Goal: Task Accomplishment & Management: Manage account settings

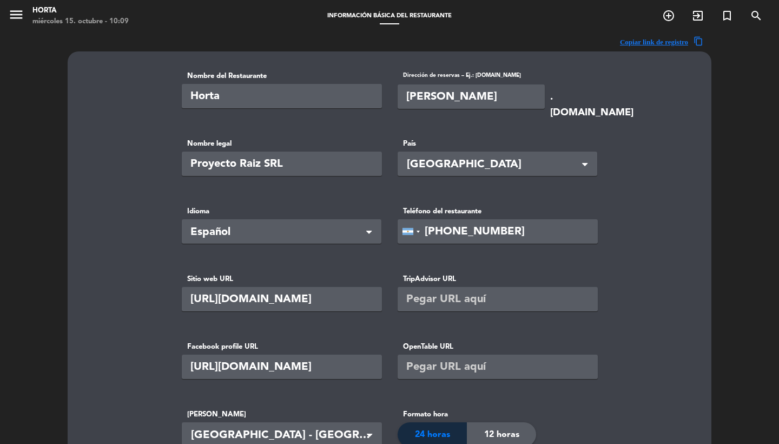
click at [23, 21] on icon "menu" at bounding box center [16, 14] width 16 height 16
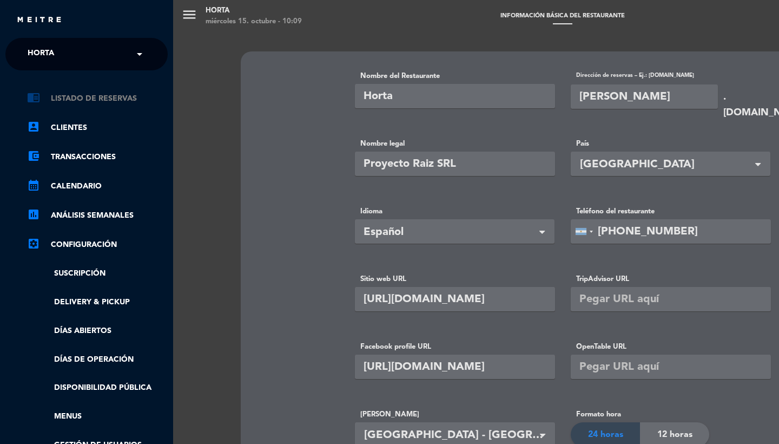
click at [122, 98] on link "chrome_reader_mode Listado de Reservas" at bounding box center [97, 98] width 141 height 13
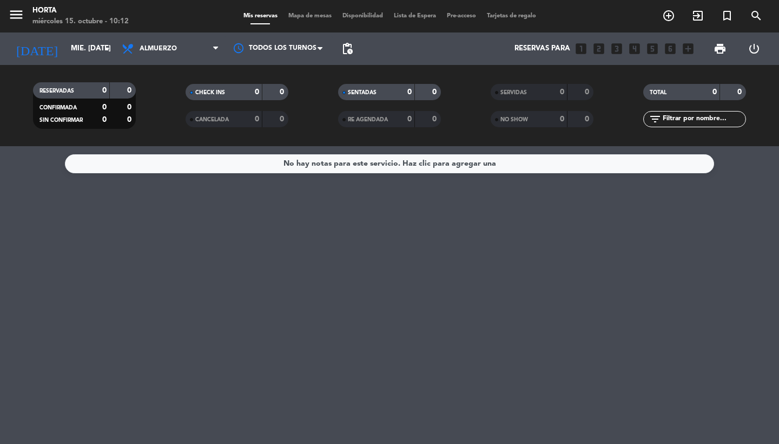
click at [25, 17] on span "menu" at bounding box center [20, 16] width 24 height 25
click at [16, 15] on icon "menu" at bounding box center [16, 14] width 16 height 16
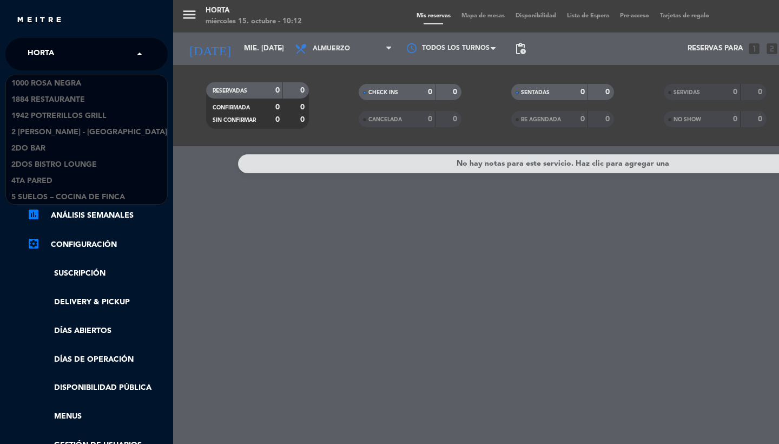
click at [74, 47] on input "text" at bounding box center [88, 55] width 132 height 24
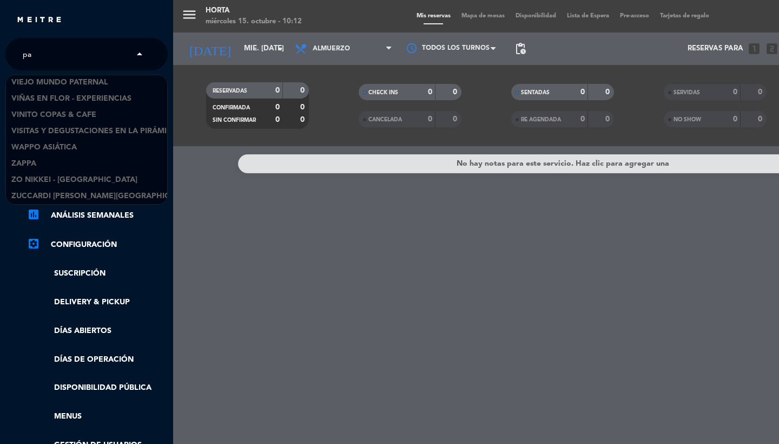
scroll to position [1478, 0]
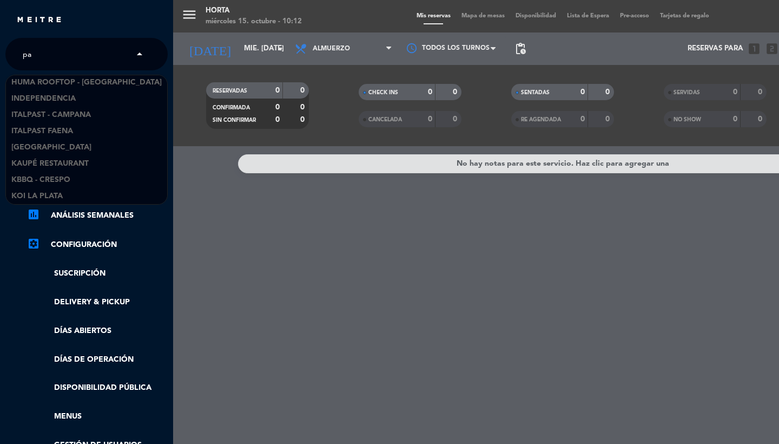
type input "pan"
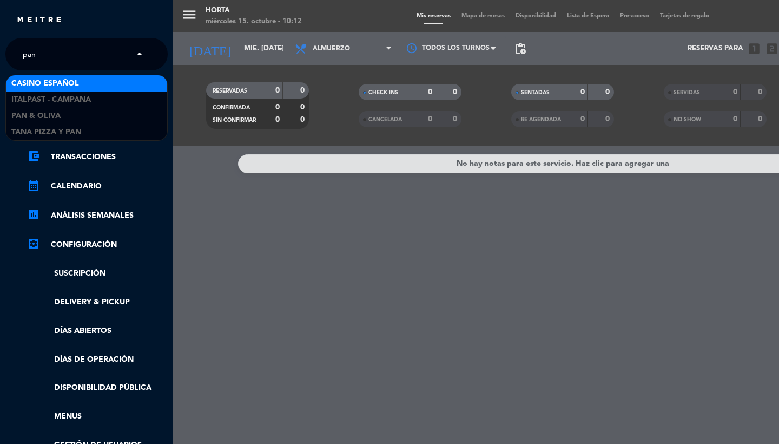
scroll to position [0, 0]
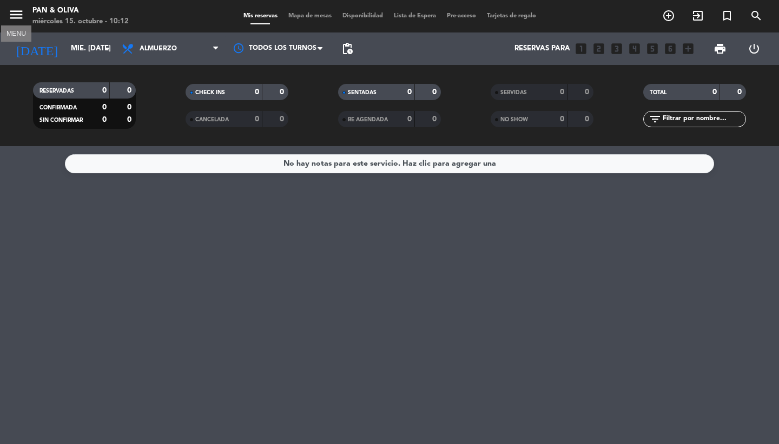
click at [18, 15] on icon "menu" at bounding box center [16, 14] width 16 height 16
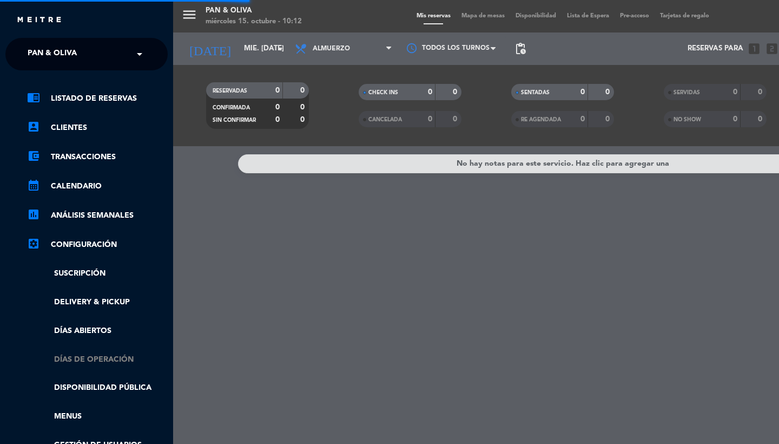
click at [103, 363] on link "Días de Operación" at bounding box center [97, 359] width 141 height 12
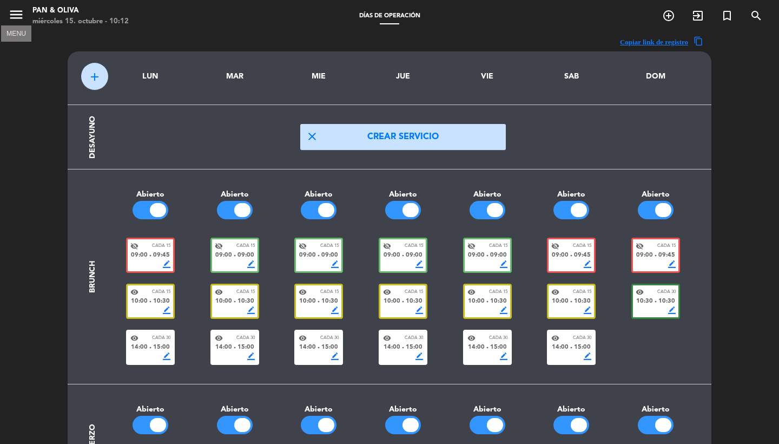
click at [19, 11] on icon "menu" at bounding box center [16, 14] width 16 height 16
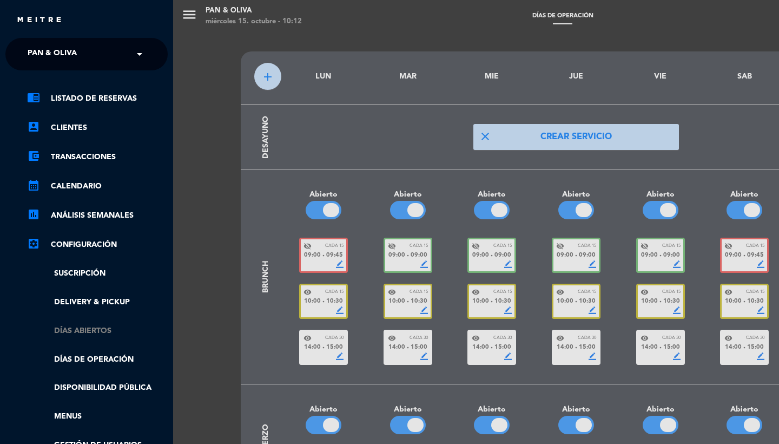
click at [90, 327] on link "Días abiertos" at bounding box center [97, 331] width 141 height 12
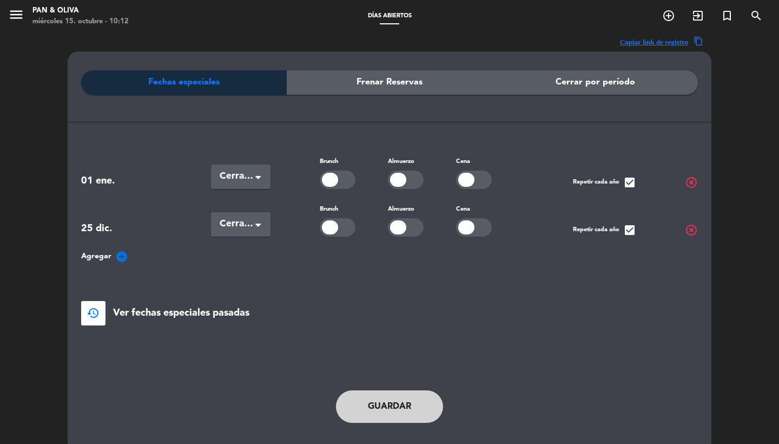
click at [409, 65] on div "Fechas especiales Frenar Reservas Cerrar por período 01 ene. Seleccionar × Cerr…" at bounding box center [390, 251] width 644 height 401
click at [404, 93] on div "Frenar Reservas" at bounding box center [390, 82] width 206 height 24
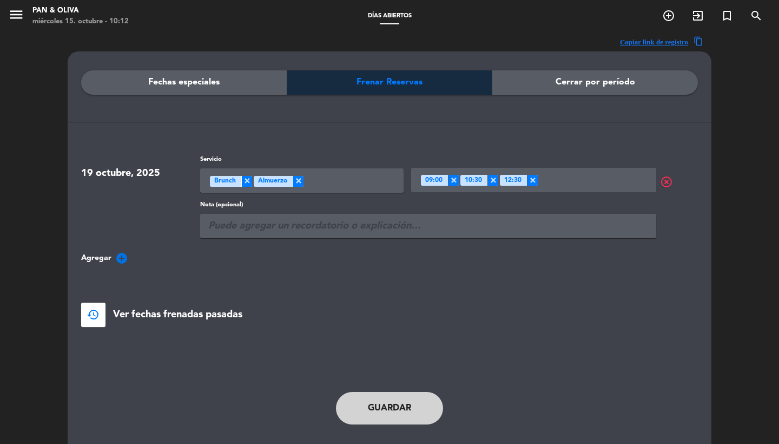
click at [596, 85] on span "Cerrar por período" at bounding box center [596, 82] width 80 height 14
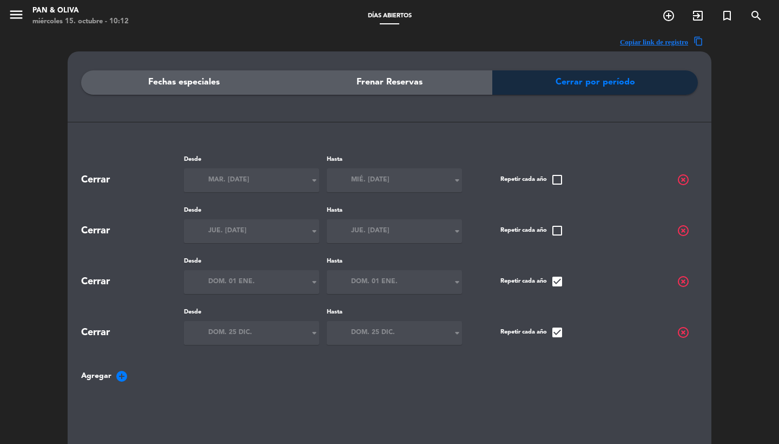
click at [231, 80] on div "Fechas especiales" at bounding box center [184, 82] width 206 height 24
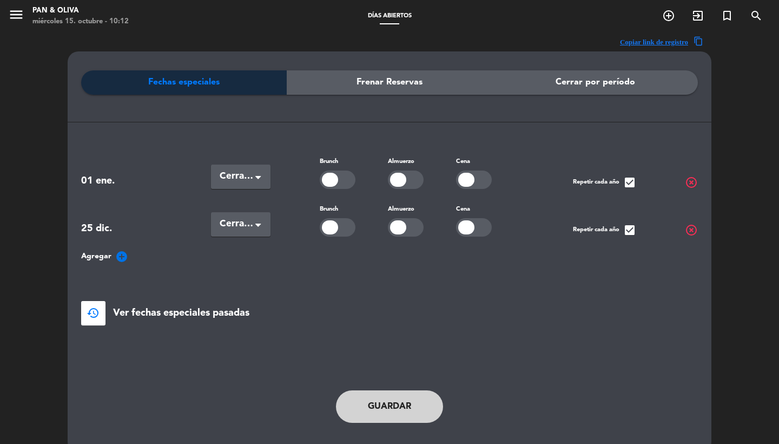
click at [16, 12] on icon "menu" at bounding box center [16, 14] width 16 height 16
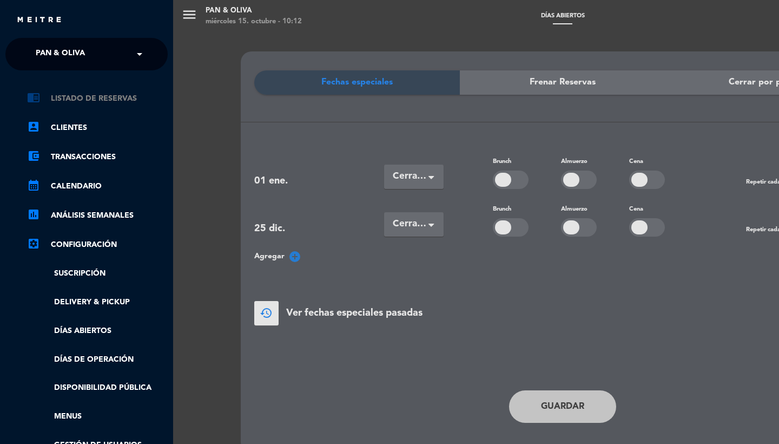
click at [95, 95] on link "chrome_reader_mode Listado de Reservas" at bounding box center [97, 98] width 141 height 13
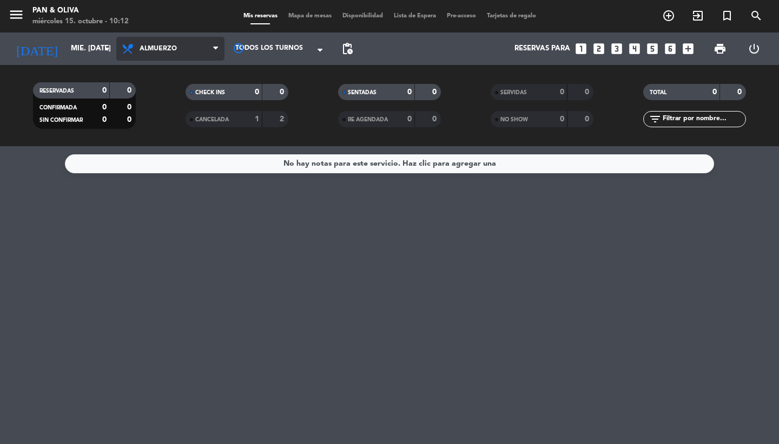
click at [154, 51] on span "Almuerzo" at bounding box center [158, 49] width 37 height 8
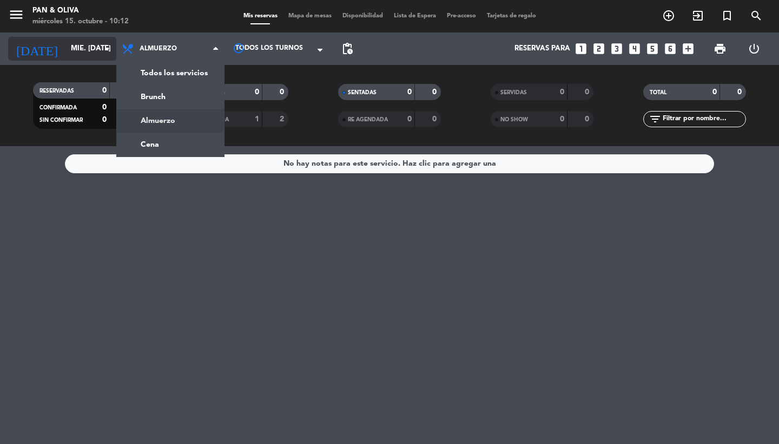
click at [80, 44] on input "mié. [DATE]" at bounding box center [112, 48] width 95 height 19
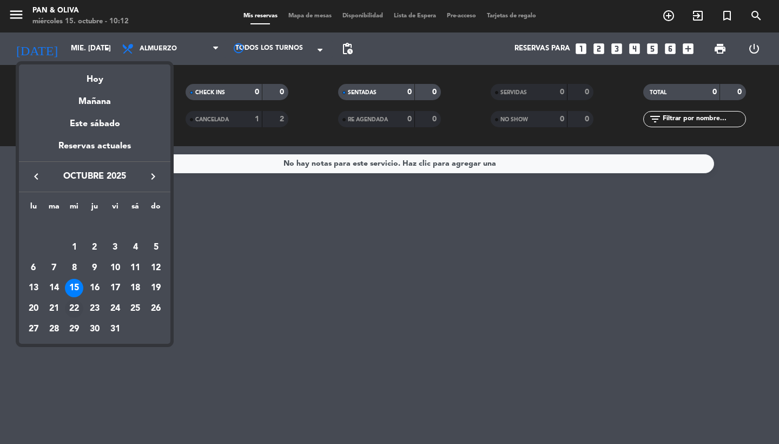
click at [77, 308] on div "22" at bounding box center [74, 308] width 18 height 18
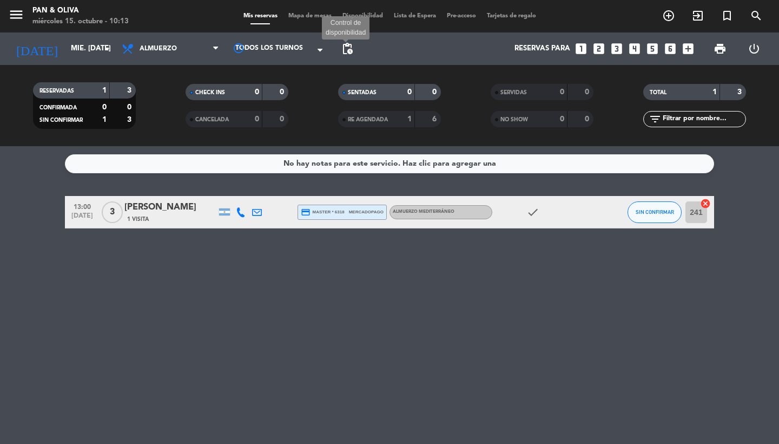
click at [345, 45] on span "pending_actions" at bounding box center [347, 48] width 13 height 13
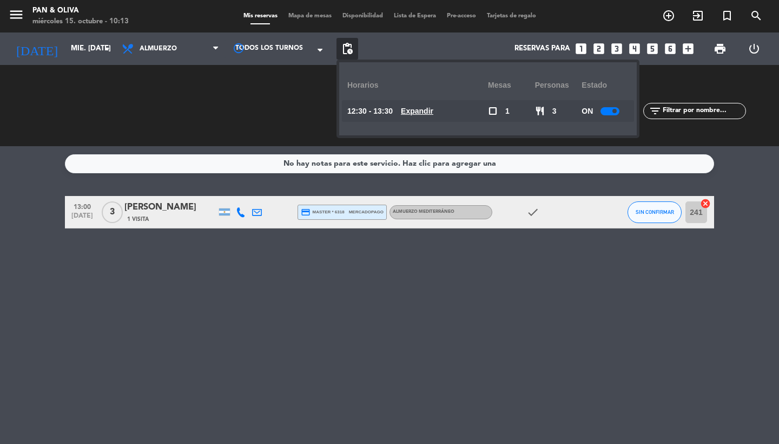
click at [614, 108] on div at bounding box center [610, 111] width 19 height 8
click at [181, 48] on span "Almuerzo" at bounding box center [170, 49] width 108 height 24
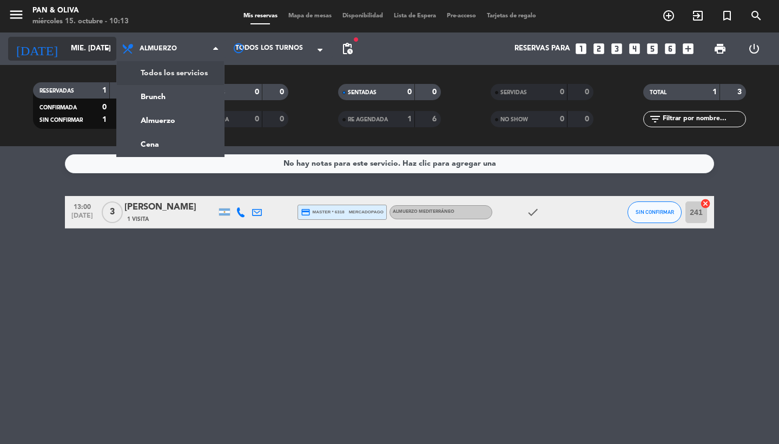
click at [85, 47] on input "mié. [DATE]" at bounding box center [112, 48] width 95 height 19
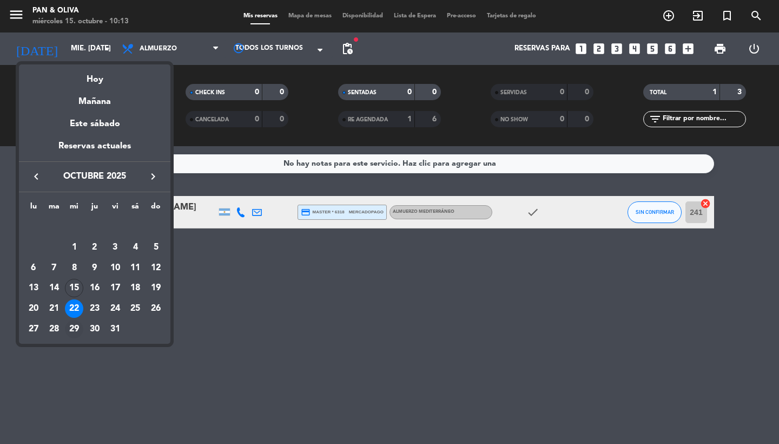
click at [75, 331] on div "29" at bounding box center [74, 329] width 18 height 18
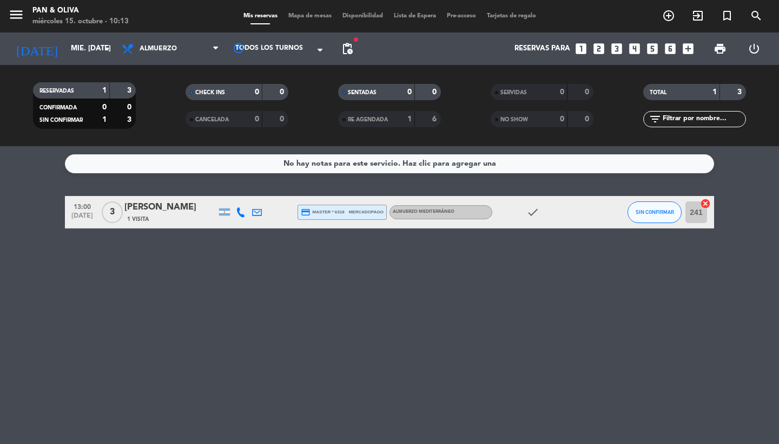
type input "mié. [DATE]"
click at [350, 47] on span "pending_actions" at bounding box center [347, 48] width 13 height 13
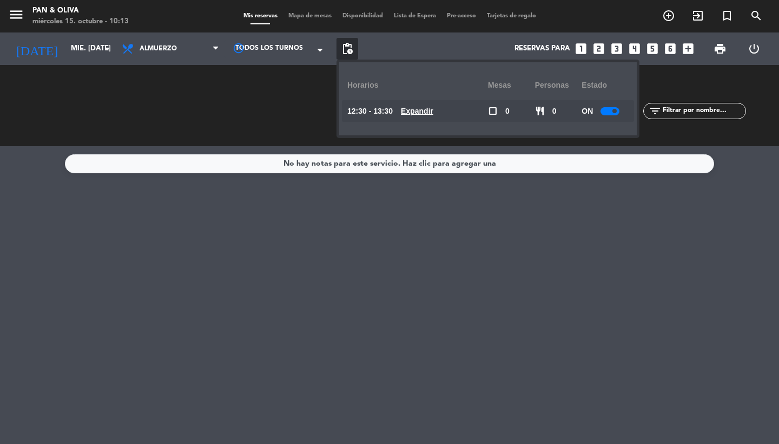
click at [612, 113] on div at bounding box center [610, 111] width 19 height 8
click at [15, 18] on icon "menu" at bounding box center [16, 14] width 16 height 16
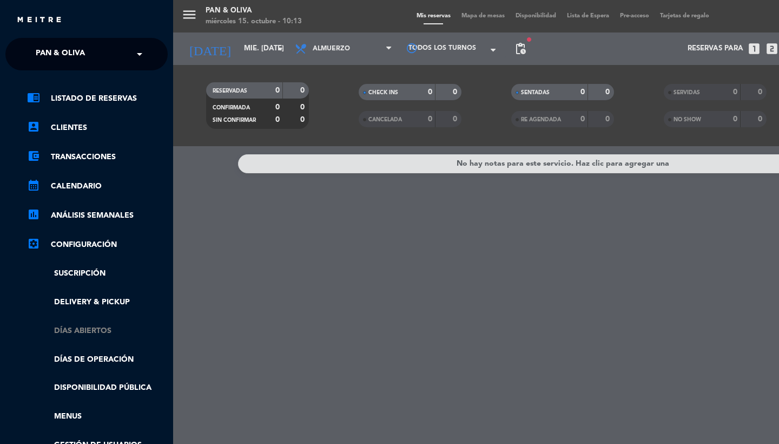
click at [102, 333] on link "Días abiertos" at bounding box center [97, 331] width 141 height 12
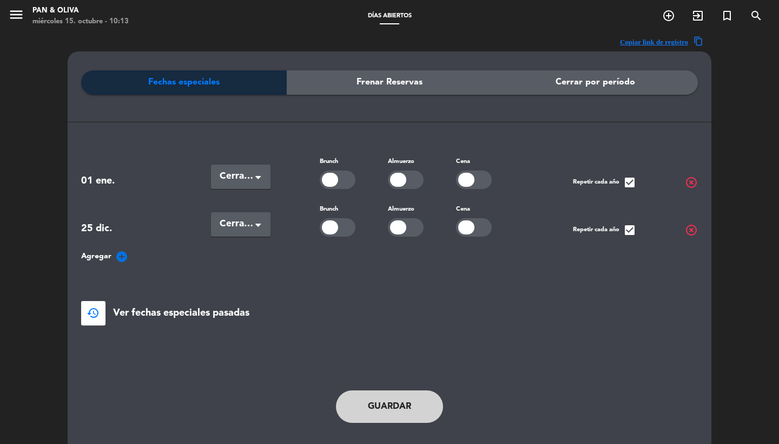
click at [116, 258] on icon "add_circle" at bounding box center [121, 256] width 13 height 13
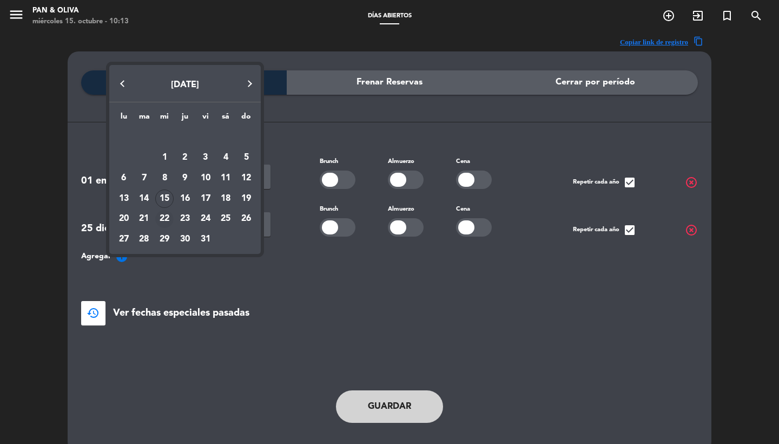
click at [160, 223] on div "22" at bounding box center [164, 219] width 18 height 18
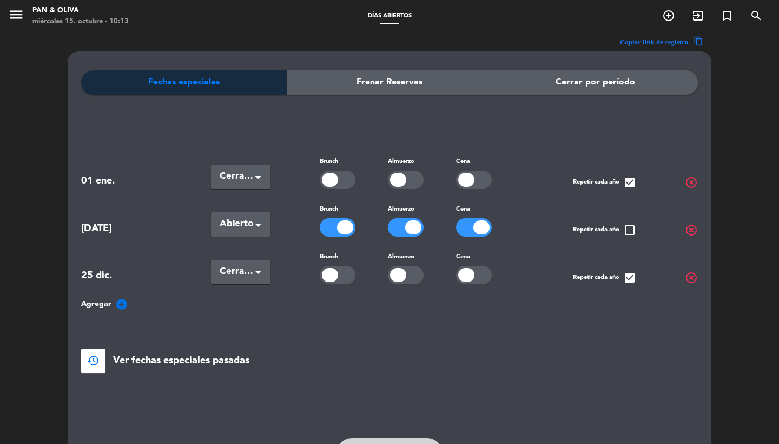
click at [252, 235] on div "01 ene. Seleccionar × Cerradas × Brunch Almuerzo Cena Repetir cada año check_bo…" at bounding box center [389, 264] width 617 height 218
click at [245, 221] on span "Abierto" at bounding box center [237, 223] width 34 height 15
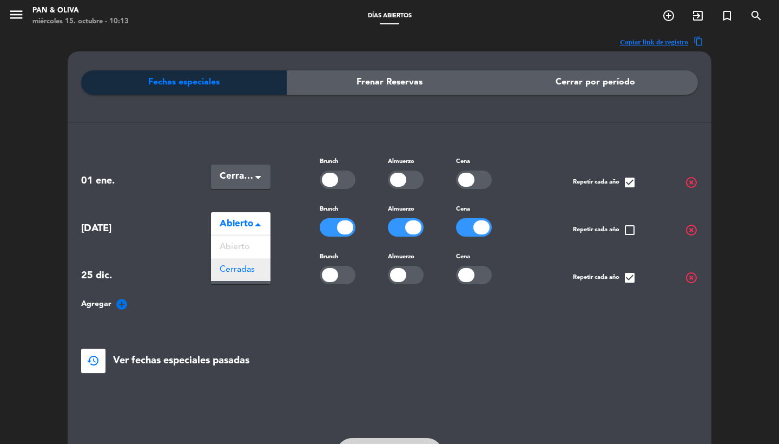
click at [242, 270] on span "Cerradas" at bounding box center [237, 269] width 35 height 9
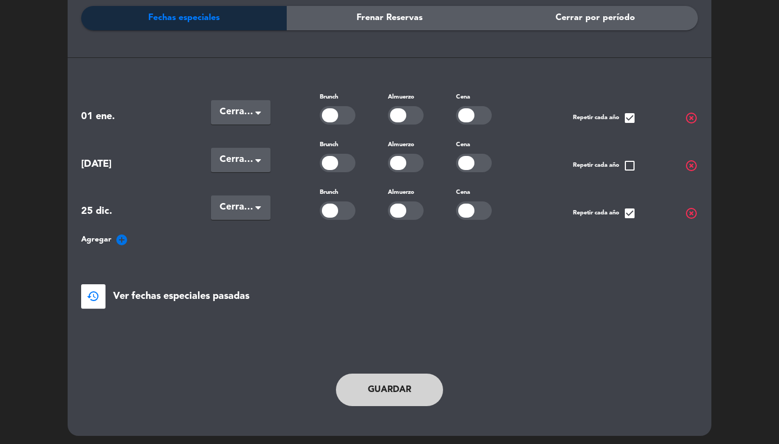
scroll to position [64, 0]
click at [383, 401] on button "Guardar" at bounding box center [389, 390] width 107 height 32
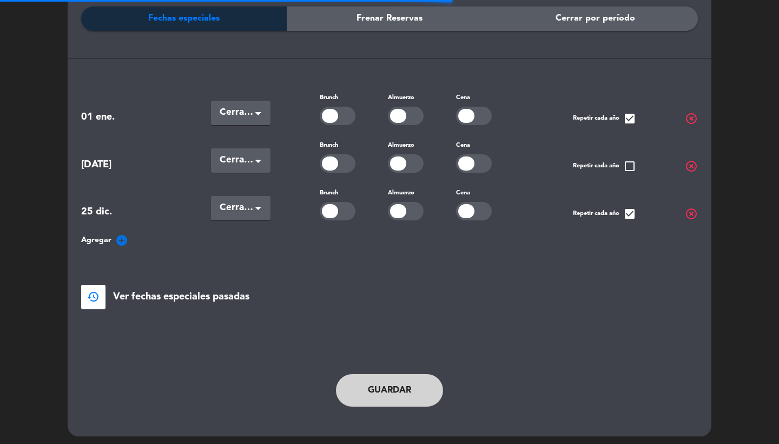
click at [121, 234] on icon "add_circle" at bounding box center [121, 240] width 13 height 13
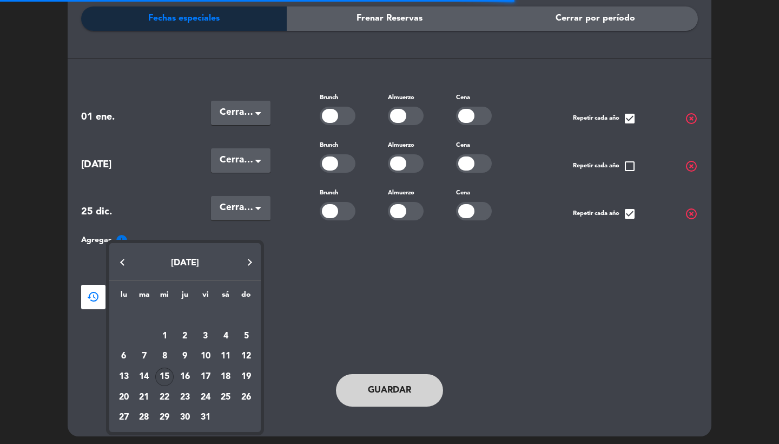
click at [166, 418] on div "29" at bounding box center [164, 417] width 18 height 18
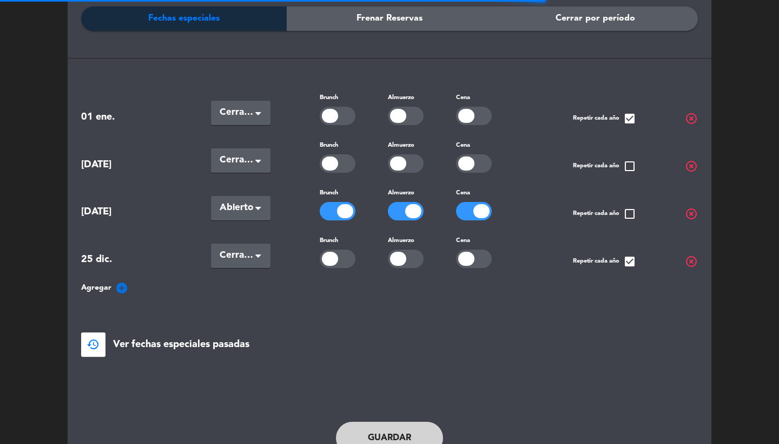
click at [251, 206] on span "Abierto" at bounding box center [237, 207] width 34 height 15
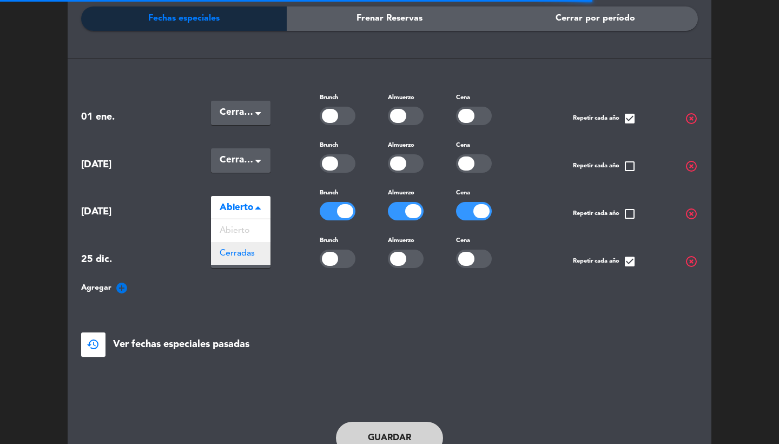
click at [246, 249] on span "Cerradas" at bounding box center [237, 253] width 35 height 9
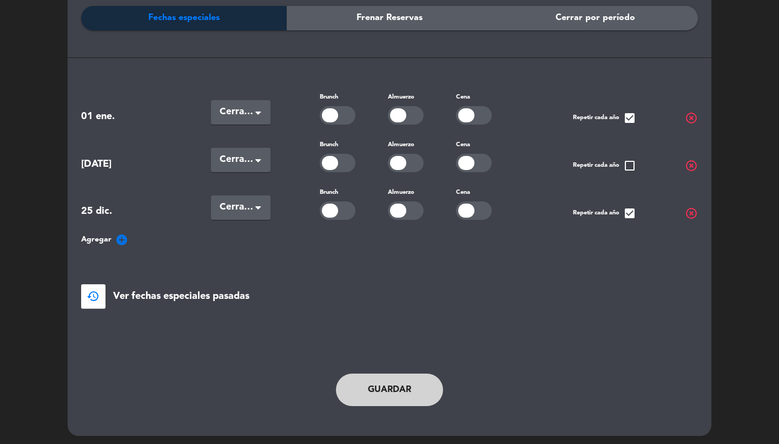
click at [378, 386] on button "Guardar" at bounding box center [389, 389] width 107 height 32
click at [117, 236] on icon "add_circle" at bounding box center [121, 240] width 13 height 13
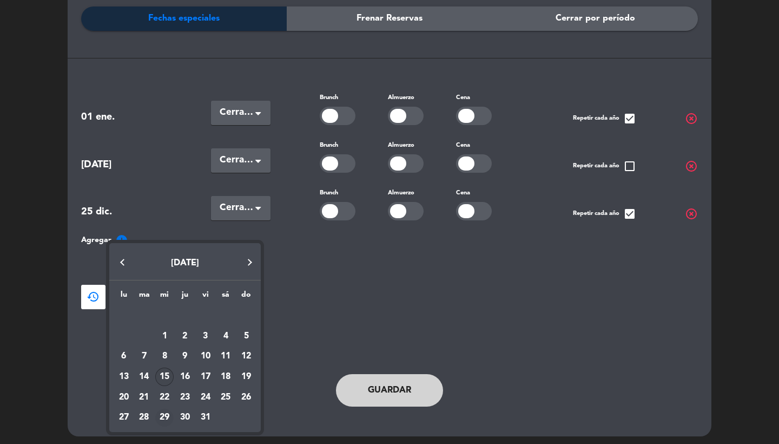
click at [169, 418] on div "29" at bounding box center [164, 417] width 18 height 18
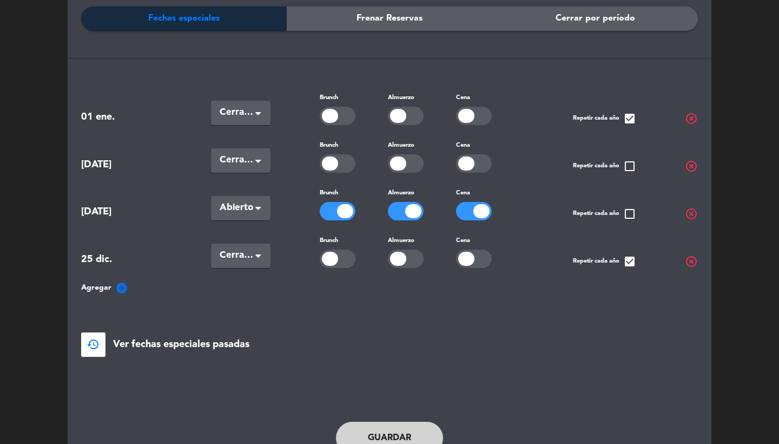
click at [249, 206] on span "Abierto" at bounding box center [237, 207] width 34 height 15
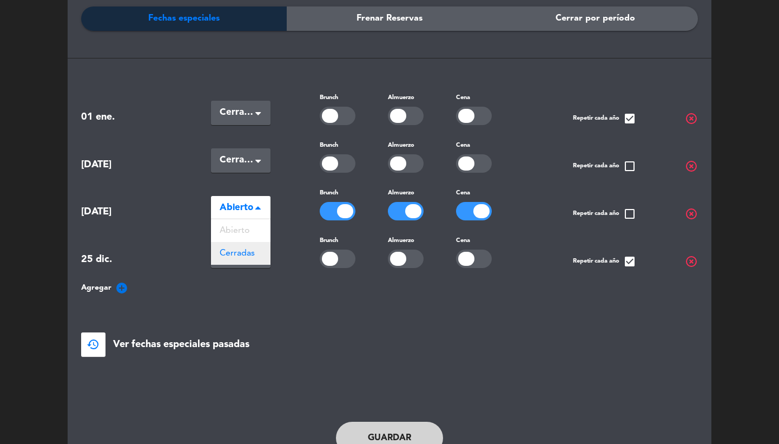
click at [242, 253] on span "Cerradas" at bounding box center [237, 253] width 35 height 9
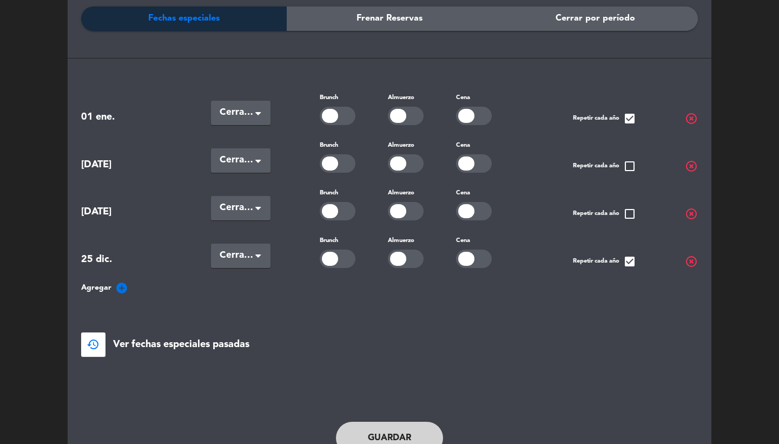
click at [375, 428] on button "Guardar" at bounding box center [389, 437] width 107 height 32
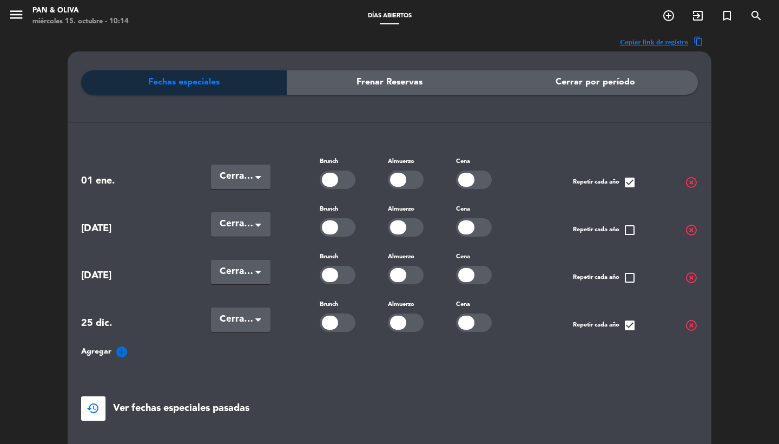
scroll to position [0, 0]
click at [15, 14] on icon "menu" at bounding box center [16, 14] width 16 height 16
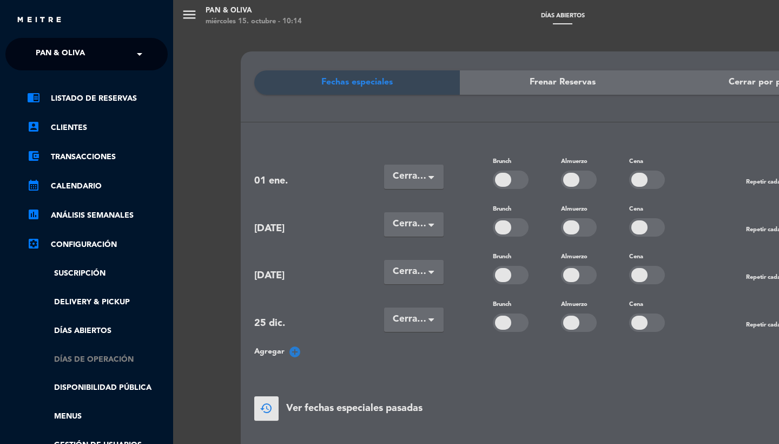
click at [93, 358] on link "Días de Operación" at bounding box center [97, 359] width 141 height 12
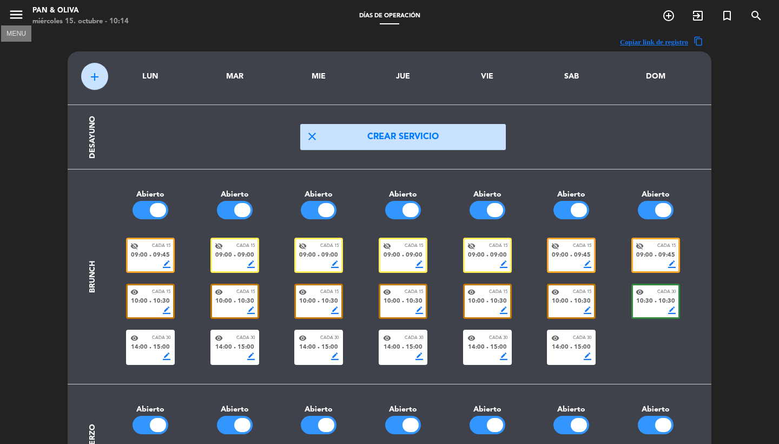
click at [19, 19] on icon "menu" at bounding box center [16, 14] width 16 height 16
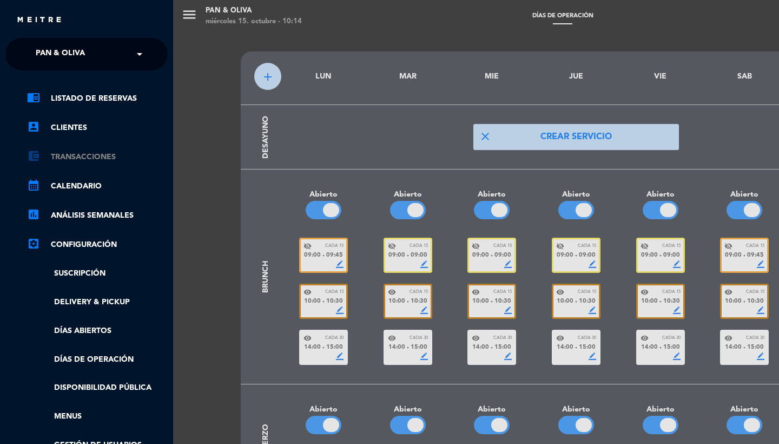
click at [79, 157] on link "account_balance_wallet Transacciones" at bounding box center [97, 156] width 141 height 13
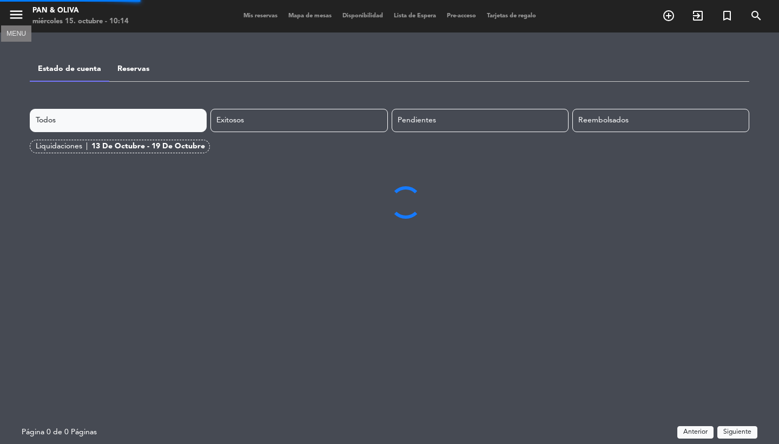
click at [14, 17] on icon "menu" at bounding box center [16, 14] width 16 height 16
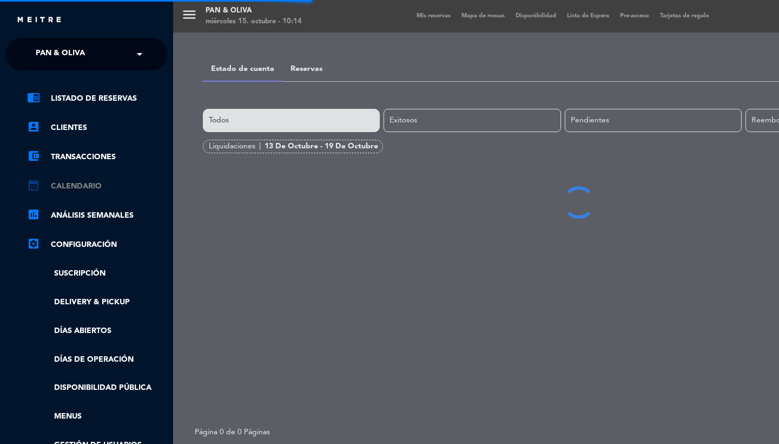
click at [87, 180] on link "calendar_month Calendario" at bounding box center [97, 186] width 141 height 13
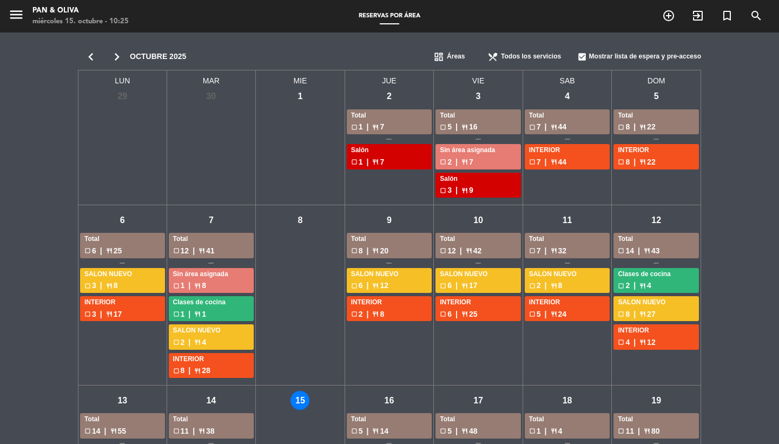
click at [15, 7] on icon "menu" at bounding box center [16, 14] width 16 height 16
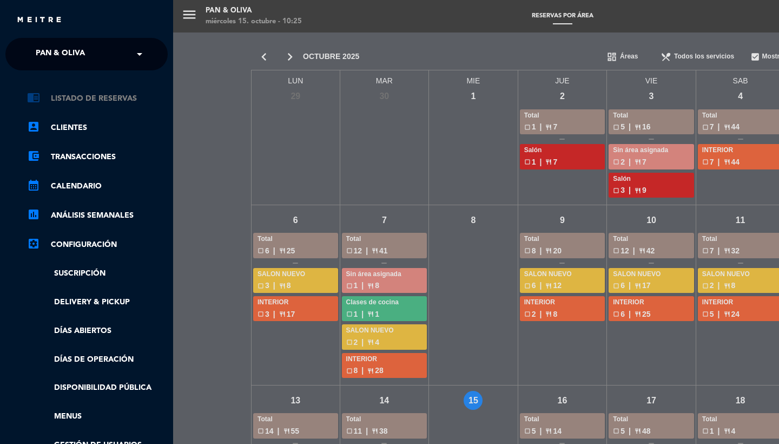
click at [120, 104] on link "chrome_reader_mode Listado de Reservas" at bounding box center [97, 98] width 141 height 13
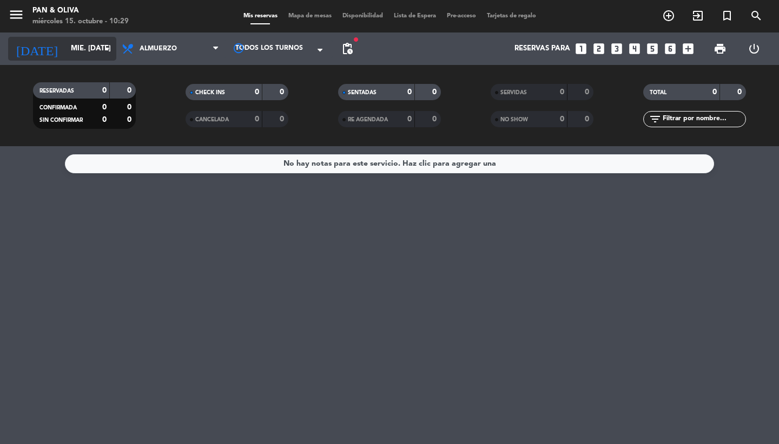
click at [69, 48] on input "mié. [DATE]" at bounding box center [112, 48] width 95 height 19
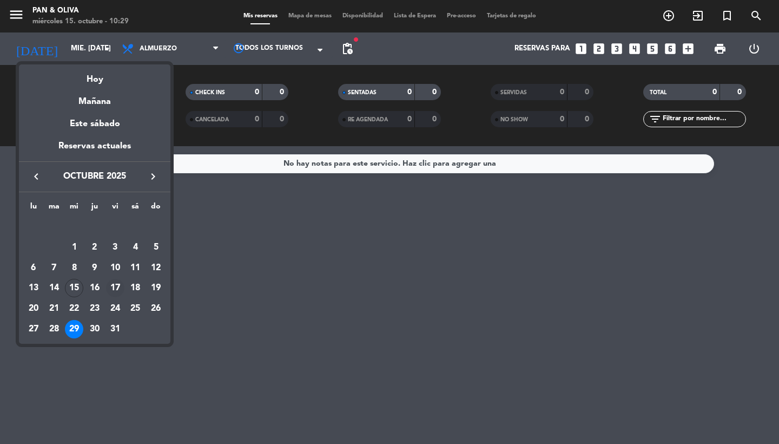
click at [114, 288] on div "17" at bounding box center [115, 288] width 18 height 18
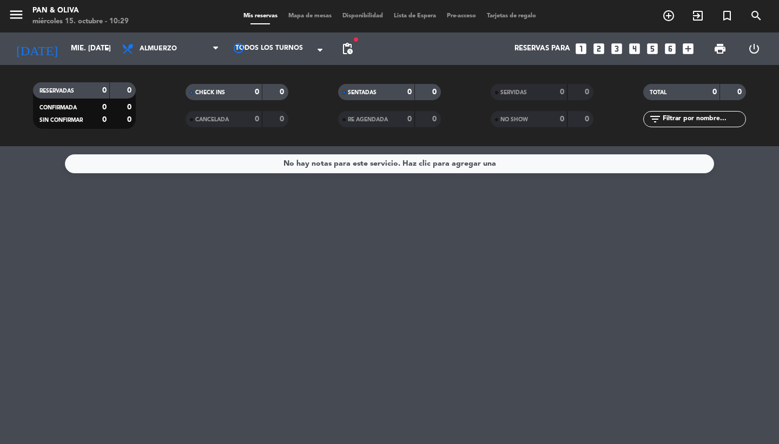
type input "vie. [DATE]"
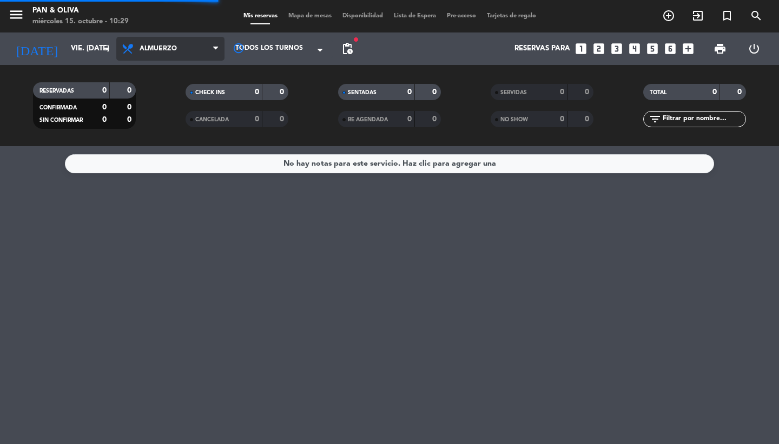
click at [187, 45] on span "Almuerzo" at bounding box center [170, 49] width 108 height 24
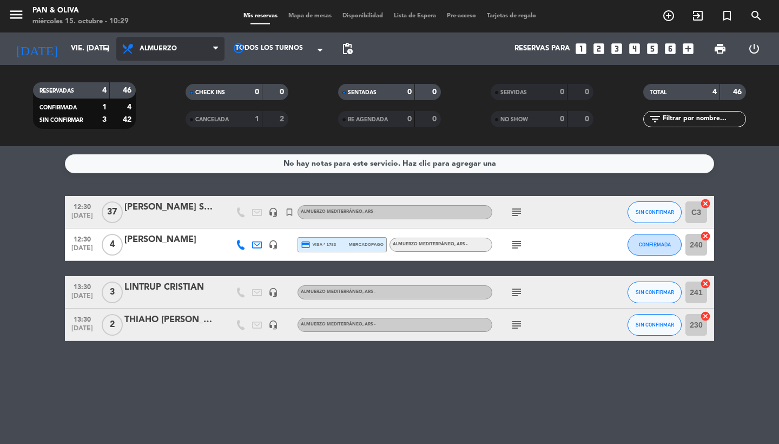
click at [189, 56] on span "Almuerzo" at bounding box center [170, 49] width 108 height 24
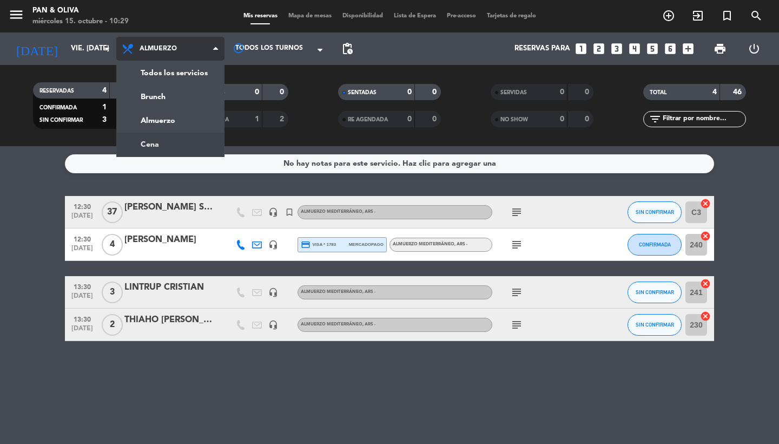
click at [177, 143] on div "menu Pan & [PERSON_NAME] miércoles 15. octubre - 10:29 Mis reservas Mapa de mes…" at bounding box center [389, 73] width 779 height 146
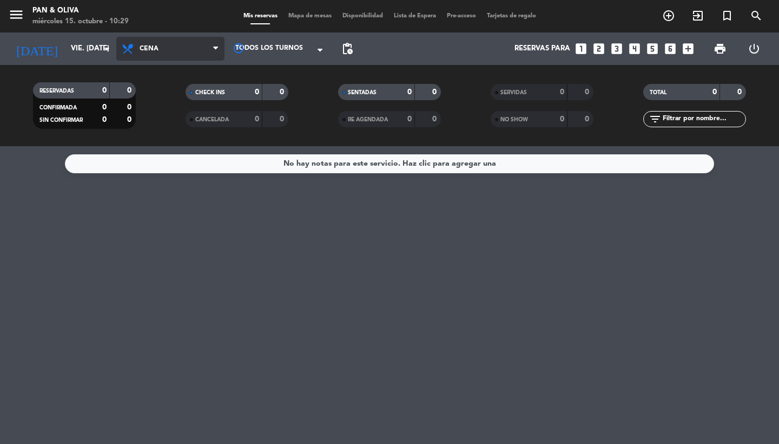
click at [177, 56] on span "Cena" at bounding box center [170, 49] width 108 height 24
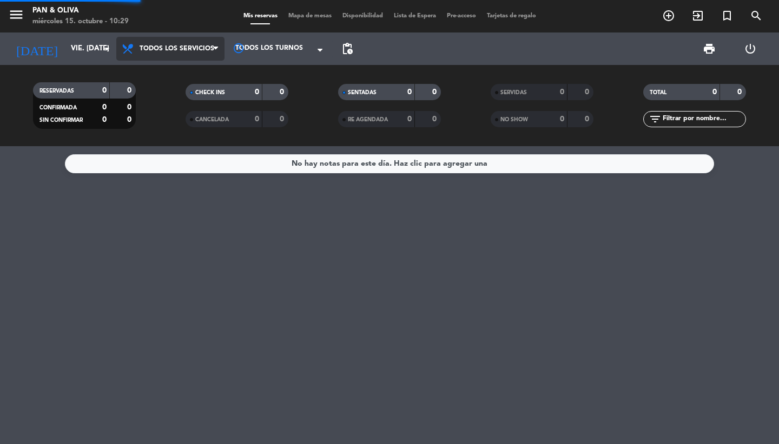
click at [175, 79] on div "menu Pan & [PERSON_NAME] miércoles 15. octubre - 10:29 Mis reservas Mapa de mes…" at bounding box center [389, 73] width 779 height 146
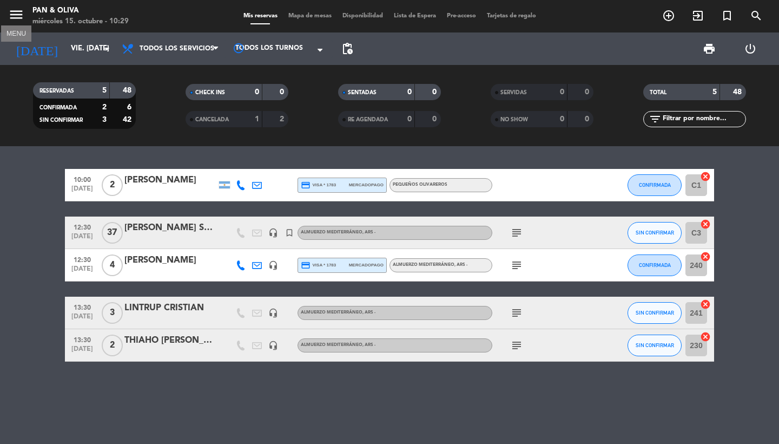
click at [14, 16] on icon "menu" at bounding box center [16, 14] width 16 height 16
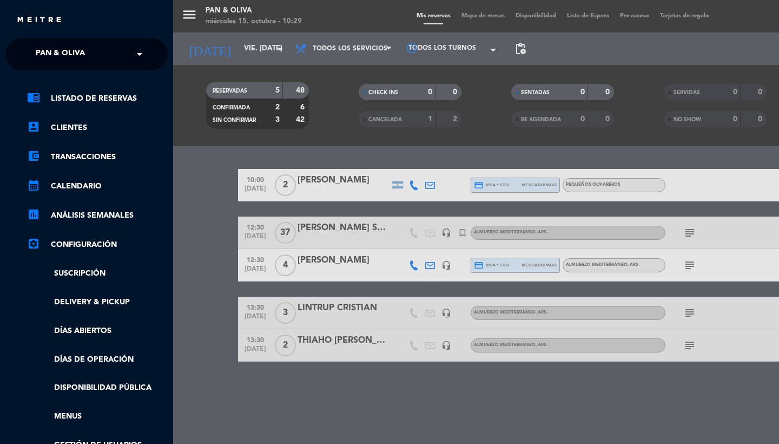
click at [80, 62] on span "Pan & Oliva" at bounding box center [60, 54] width 49 height 23
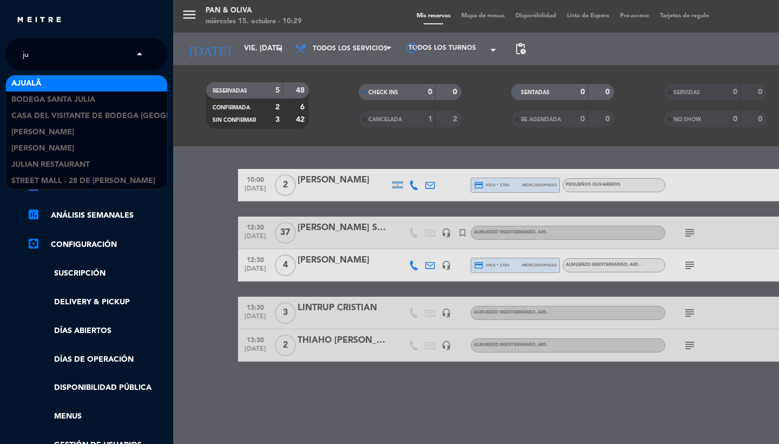
type input "j"
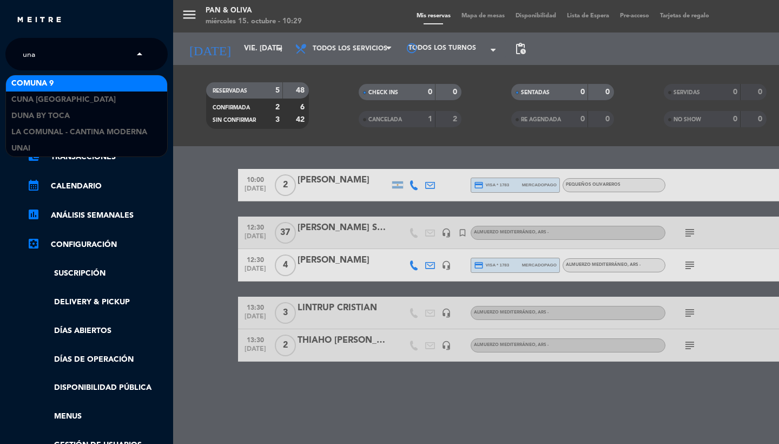
type input "unai"
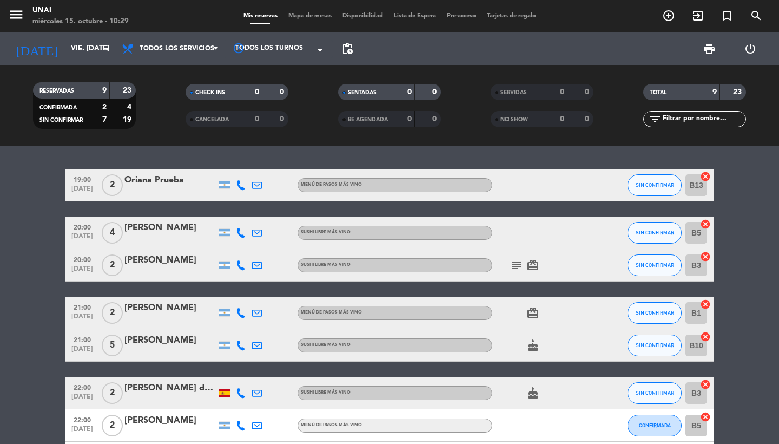
click at [152, 181] on div "Oriana Prueba" at bounding box center [170, 180] width 92 height 14
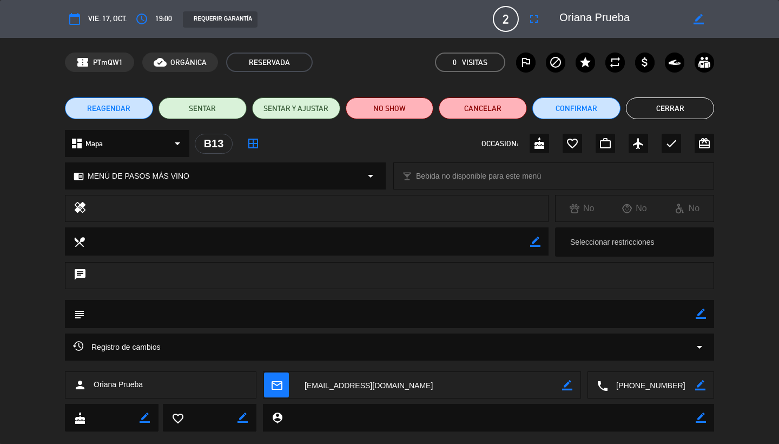
click at [468, 116] on button "Cancelar" at bounding box center [483, 108] width 88 height 22
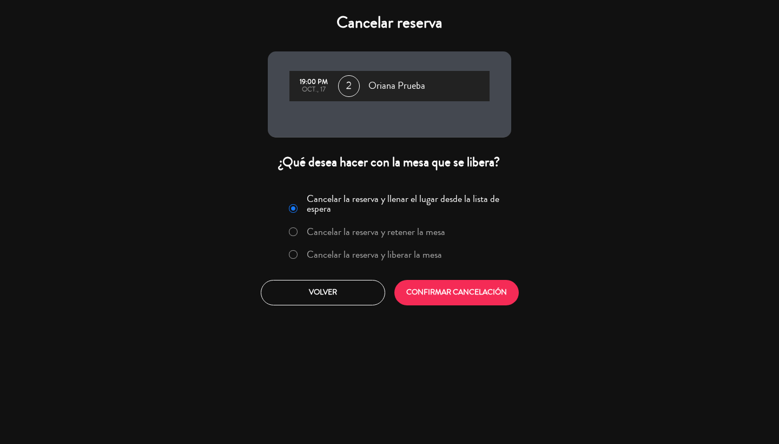
click at [332, 249] on label "Cancelar la reserva y liberar la mesa" at bounding box center [374, 254] width 135 height 10
click at [425, 296] on button "CONFIRMAR CANCELACIÓN" at bounding box center [456, 292] width 124 height 25
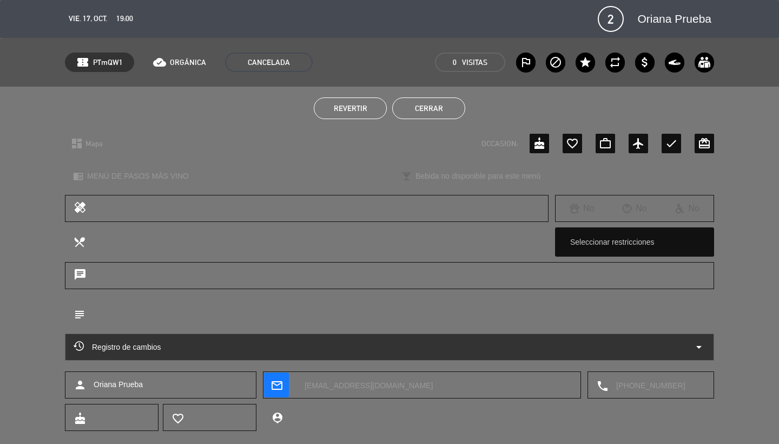
click at [434, 107] on button "Cerrar" at bounding box center [428, 108] width 73 height 22
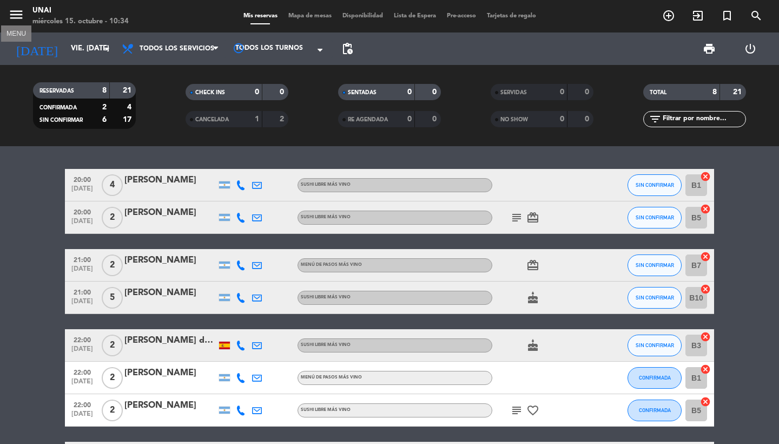
click at [16, 17] on icon "menu" at bounding box center [16, 14] width 16 height 16
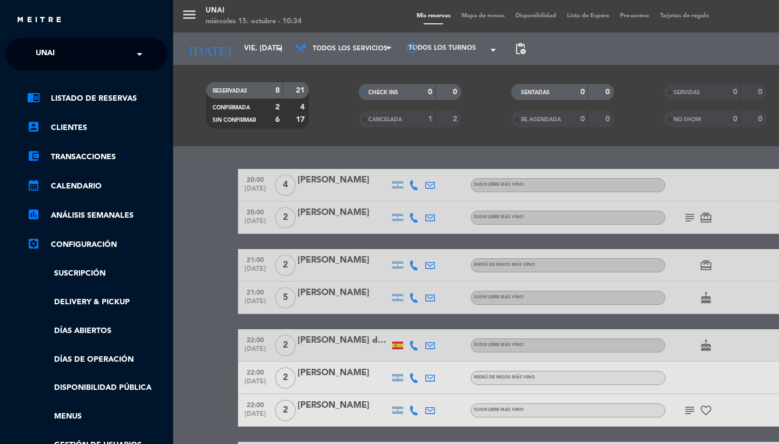
click at [49, 50] on span "Unai" at bounding box center [45, 54] width 19 height 23
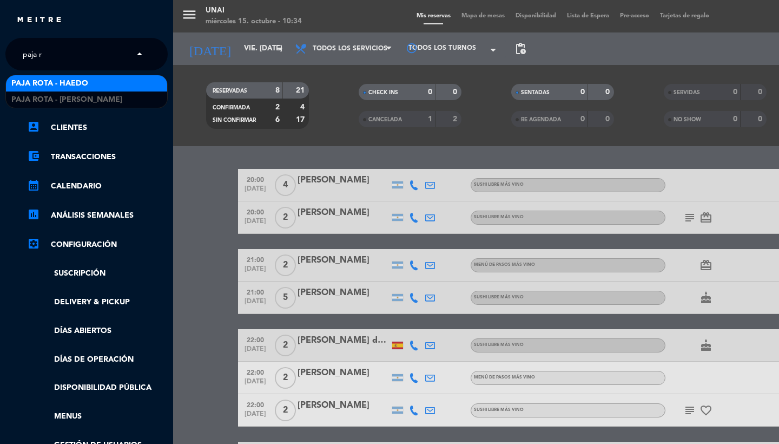
type input "paja ro"
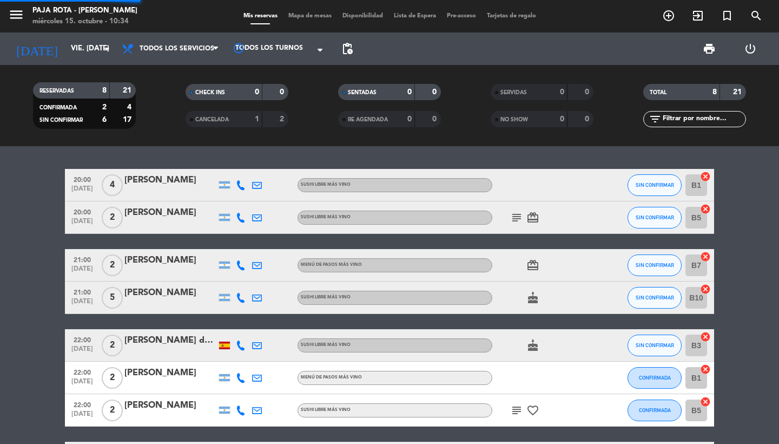
click at [18, 15] on icon "menu" at bounding box center [16, 14] width 16 height 16
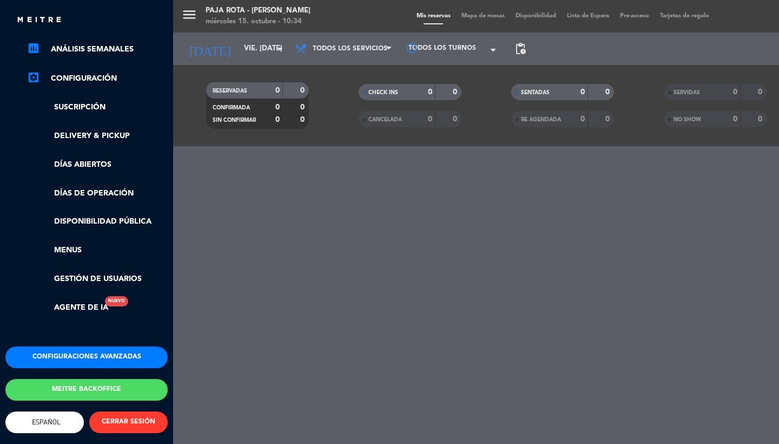
click at [74, 362] on div "Configuraciones avanzadas Meitre backoffice English Español Português Español E…" at bounding box center [86, 413] width 179 height 135
click at [74, 359] on button "Configuraciones avanzadas" at bounding box center [86, 357] width 162 height 22
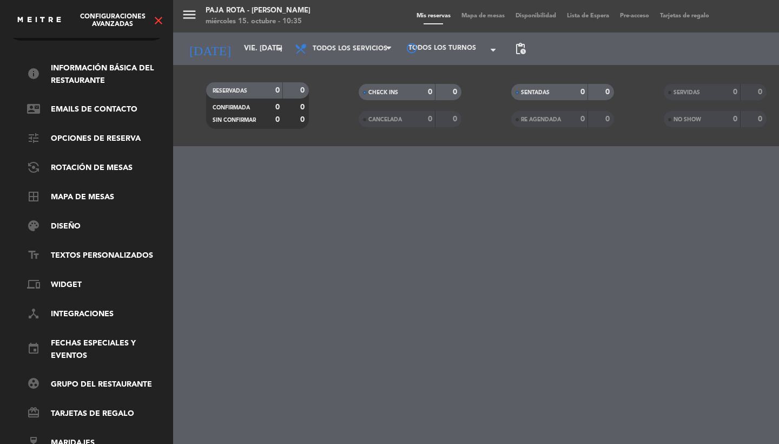
click at [69, 347] on link "event Fechas especiales y eventos" at bounding box center [97, 349] width 141 height 25
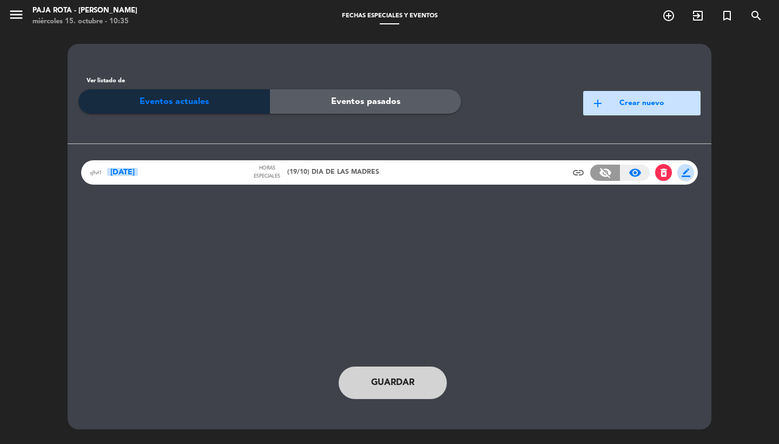
click at [205, 177] on div "q9vf1 [DATE]" at bounding box center [171, 172] width 162 height 12
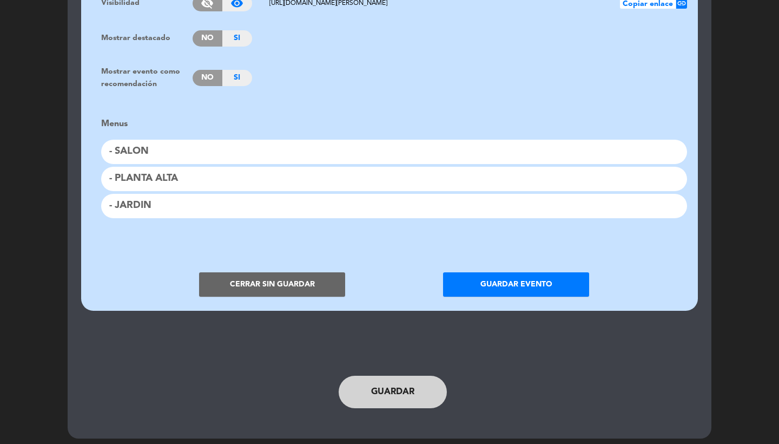
scroll to position [879, 0]
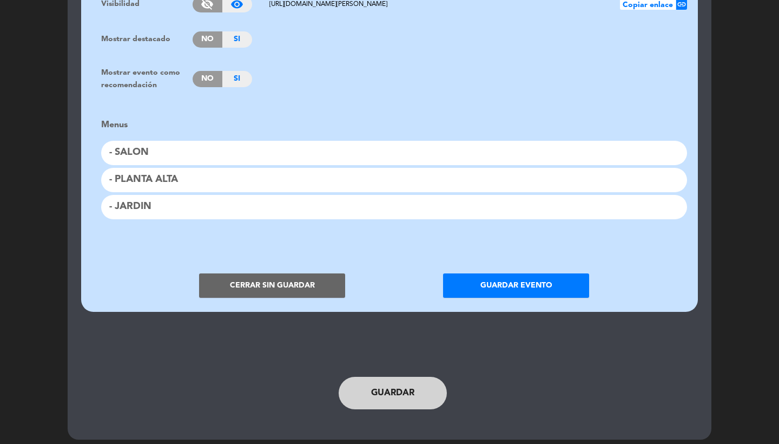
click at [244, 273] on button "Cerrar sin guardar" at bounding box center [272, 285] width 146 height 24
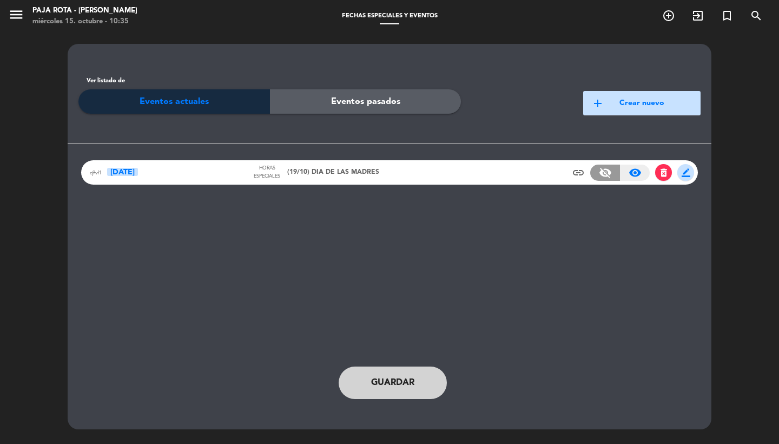
scroll to position [0, 0]
click at [19, 14] on icon "menu" at bounding box center [16, 14] width 16 height 16
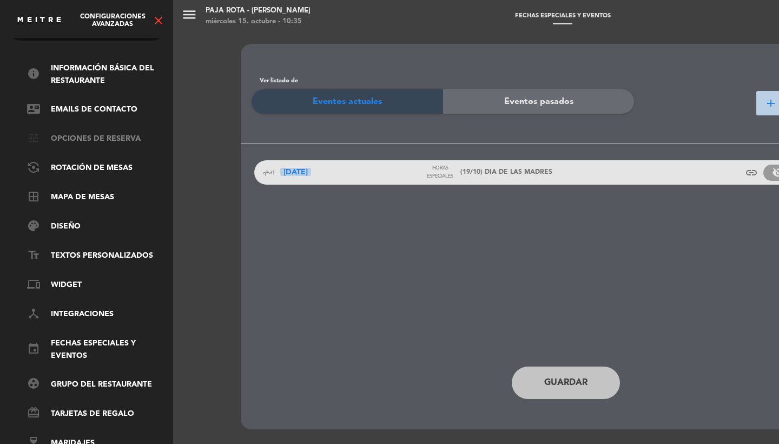
click at [85, 135] on link "tune Opciones de reserva" at bounding box center [97, 139] width 141 height 13
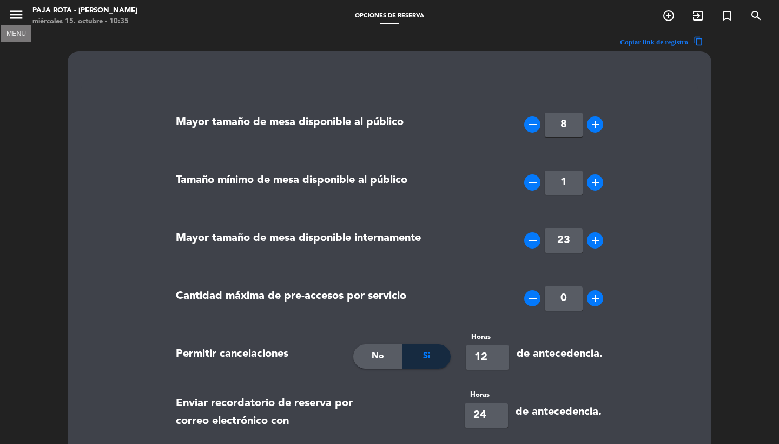
click at [17, 14] on icon "menu" at bounding box center [16, 14] width 16 height 16
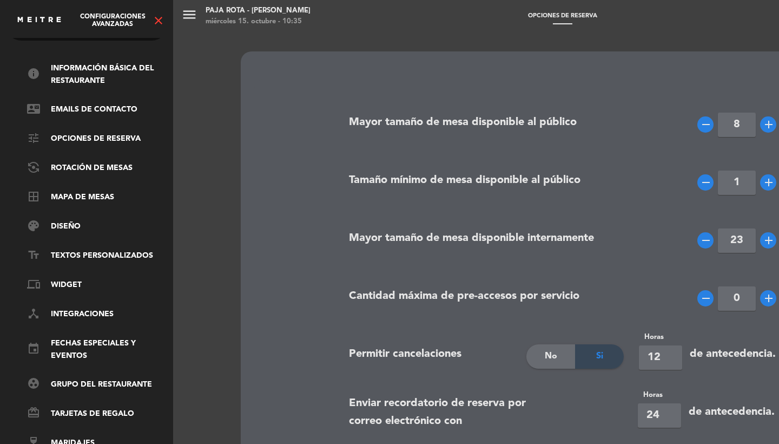
click at [84, 249] on link "text_fields Textos Personalizados" at bounding box center [97, 255] width 141 height 13
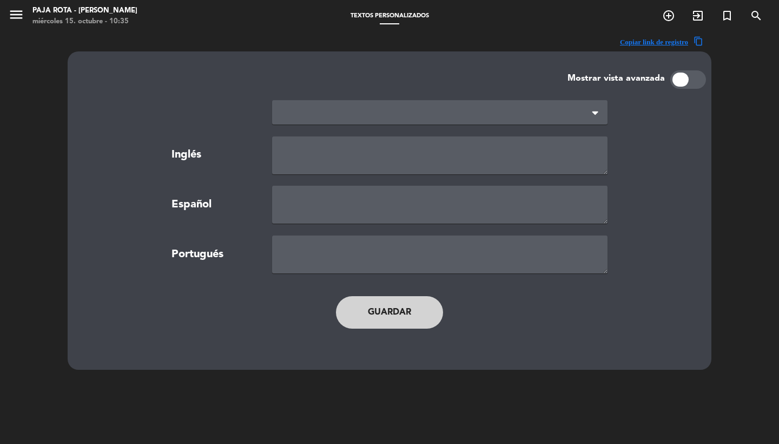
type textarea "TERMS AND CONDITIONS"
type textarea "TÉRMINOS Y CONDICIONES"
type textarea "TERMOS E CONDIÇÕES"
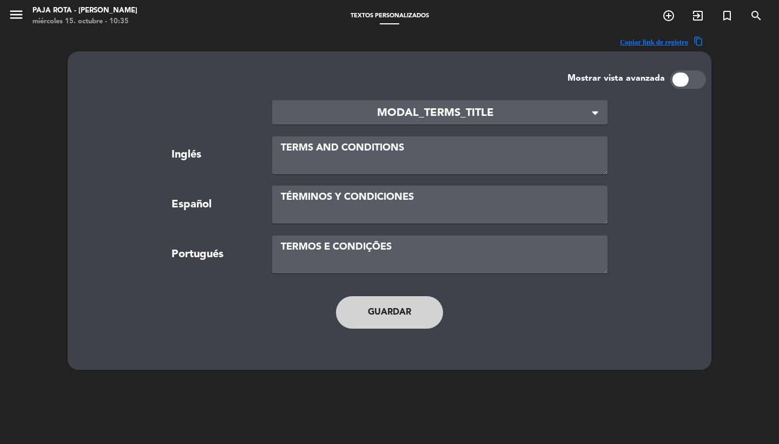
click at [316, 115] on span "MODAL_TERMS_TITLE" at bounding box center [435, 113] width 309 height 18
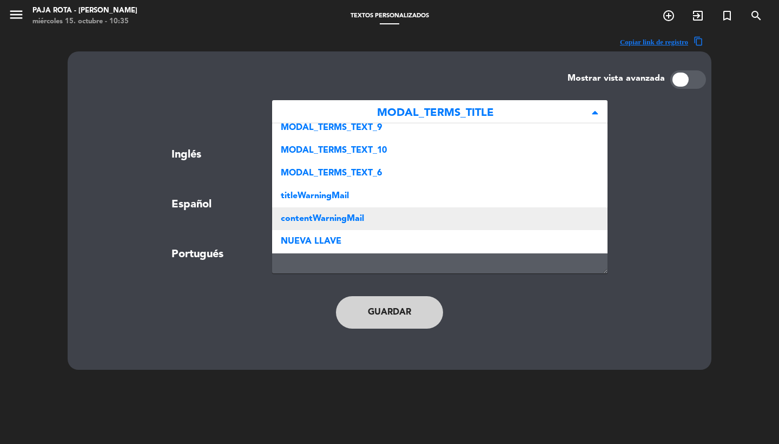
scroll to position [189, 0]
click at [332, 225] on div "contentWarningMail" at bounding box center [439, 219] width 335 height 23
type textarea "<p>Please note that the tolerance time for arrival is 15 minutes.</p>"
type textarea "<p>Le recordamos que el tiempo de tolerancia es de 15 minutos.</p>"
type textarea "<p>Por favor lembre-se que o tempo de tolerância é de 15 minutos.</p>"
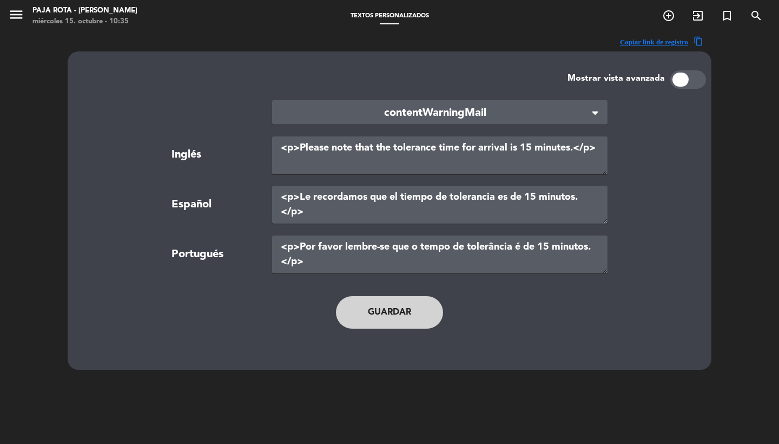
click at [24, 19] on icon "menu" at bounding box center [16, 14] width 16 height 16
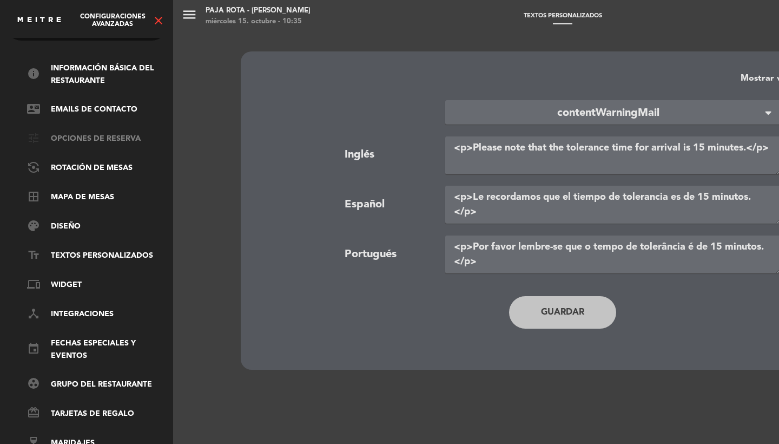
click at [81, 133] on link "tune Opciones de reserva" at bounding box center [97, 139] width 141 height 13
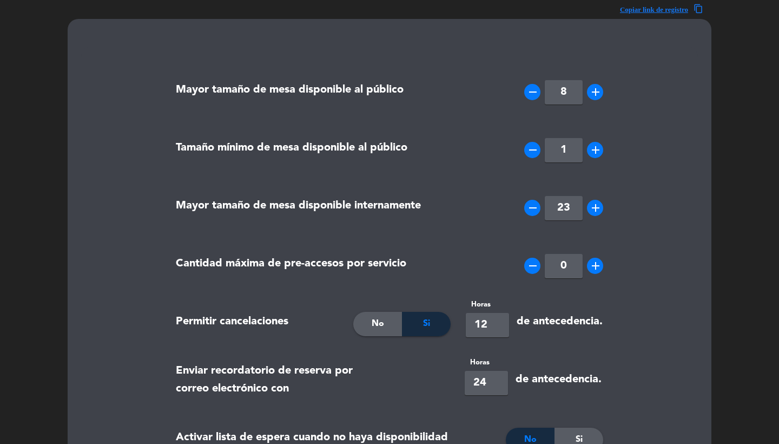
scroll to position [0, 0]
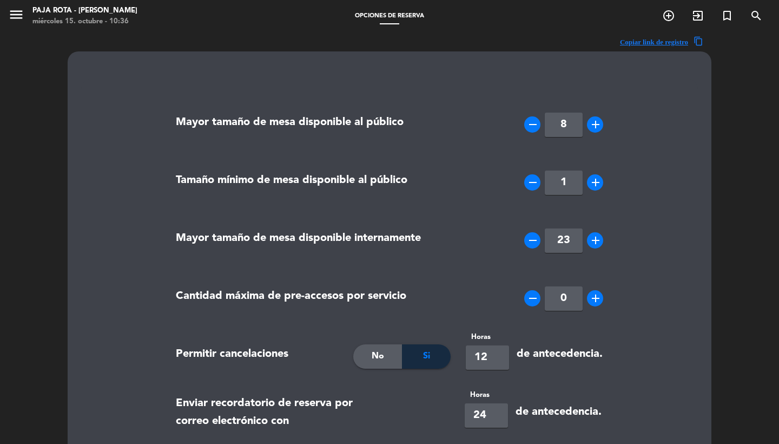
click at [11, 12] on icon "menu" at bounding box center [16, 14] width 16 height 16
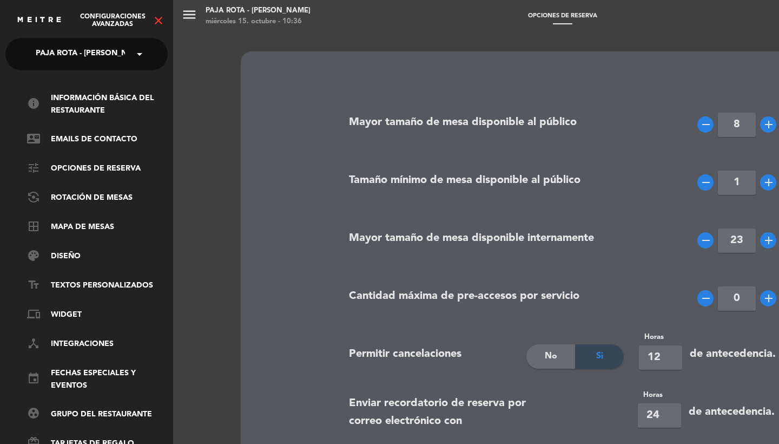
scroll to position [-8, 0]
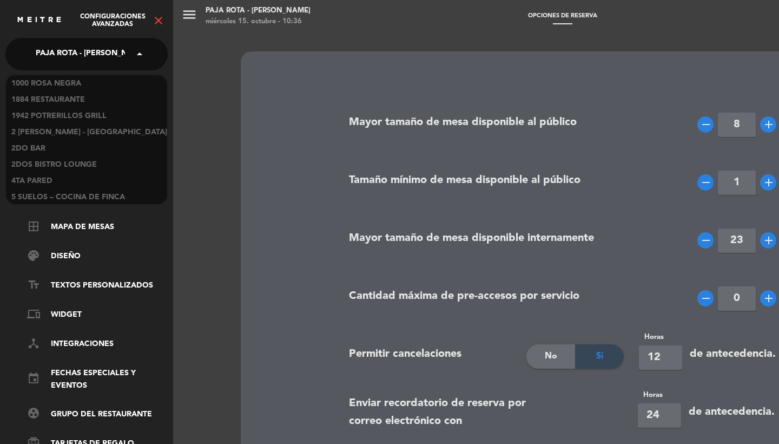
click at [63, 58] on span "PAJA ROTA - [PERSON_NAME]" at bounding box center [91, 54] width 111 height 23
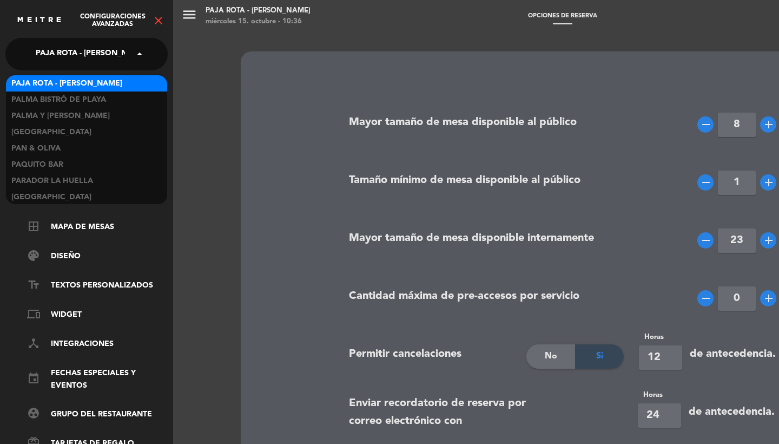
type input "d"
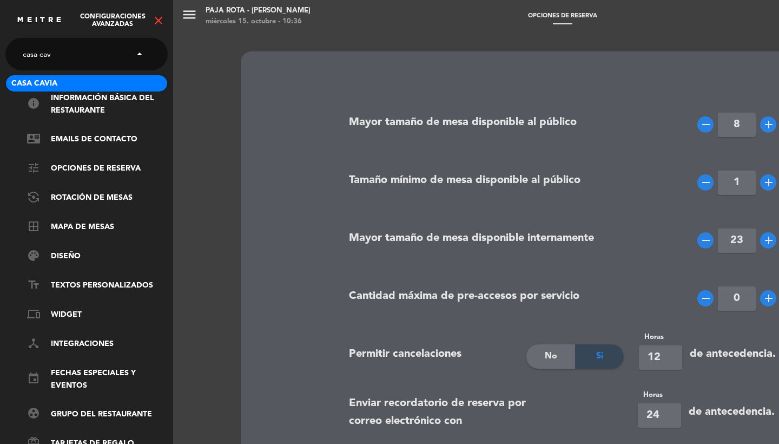
scroll to position [0, 0]
type input "casa cavia"
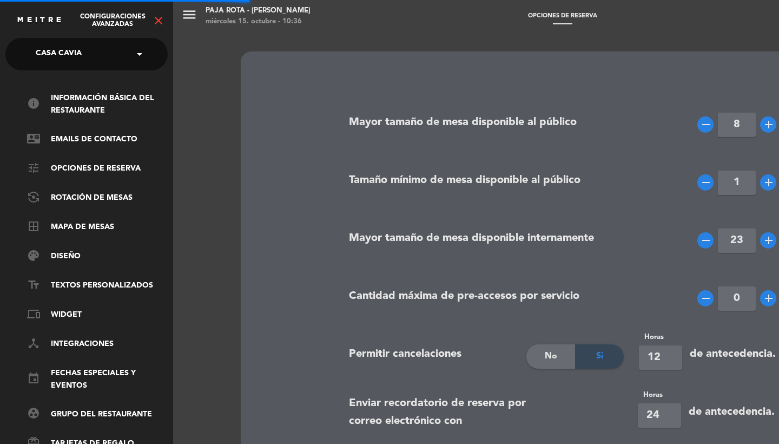
type input "6"
type input "14"
type input "48"
type input "12"
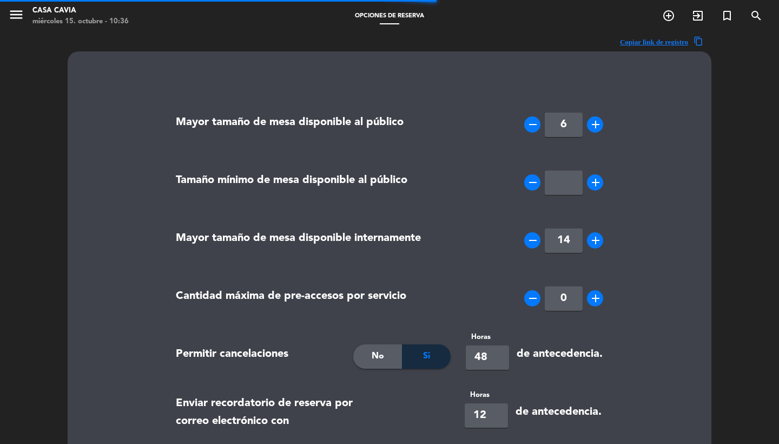
scroll to position [318, 0]
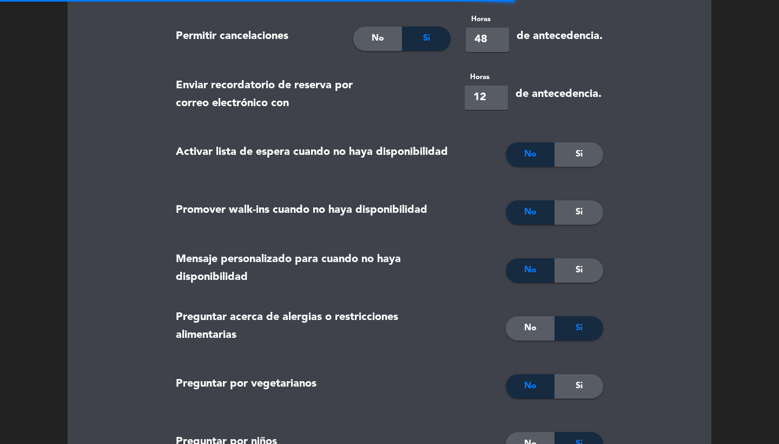
type textarea "Le recordamos que el tiempo de tolerancia de su reserva es de 15 minutos. <br> …"
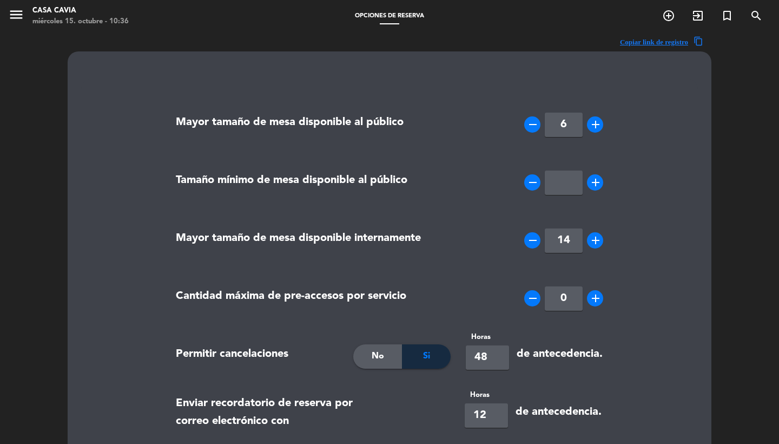
scroll to position [0, 0]
click at [10, 21] on icon "menu" at bounding box center [16, 14] width 16 height 16
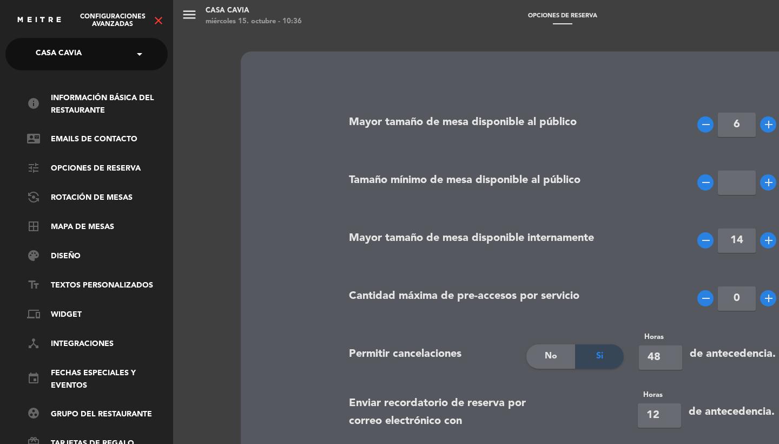
click at [168, 16] on div "Configuraciones avanzadas close" at bounding box center [86, 16] width 173 height 32
click at [160, 18] on icon "close" at bounding box center [158, 20] width 13 height 13
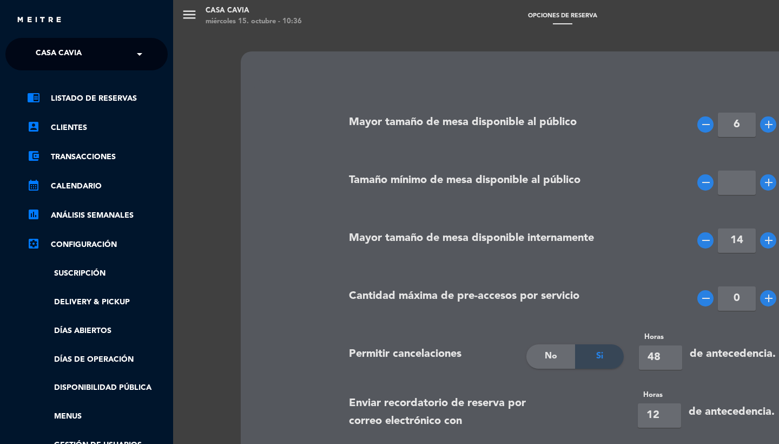
scroll to position [116, 0]
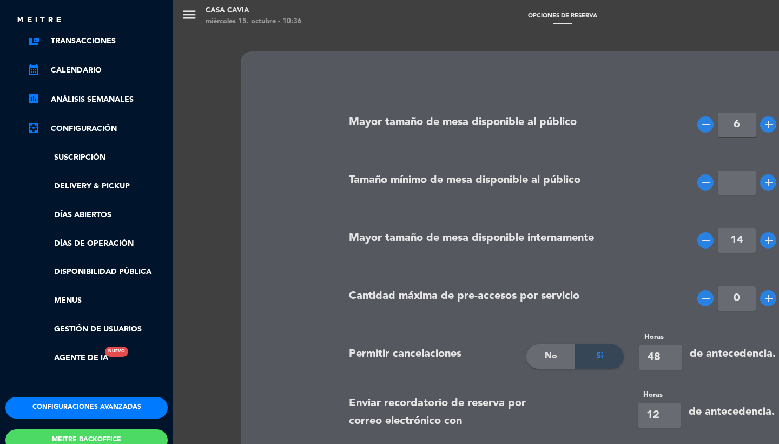
click at [74, 411] on button "Configuraciones avanzadas" at bounding box center [86, 408] width 162 height 22
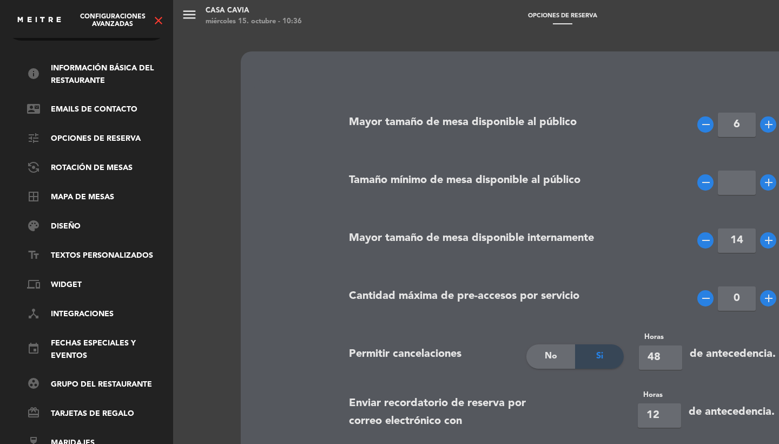
scroll to position [37, 0]
click at [67, 339] on link "event Fechas especiales y eventos" at bounding box center [97, 349] width 141 height 25
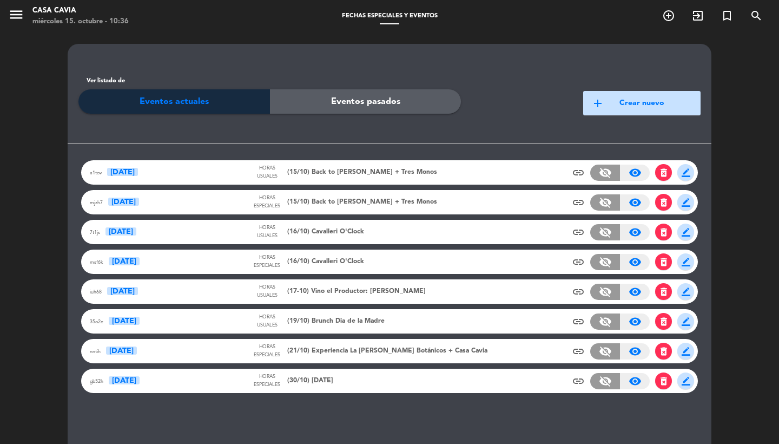
click at [322, 328] on div "Horas usuales (19/10) Brunch Dia de la Madre" at bounding box center [318, 321] width 133 height 16
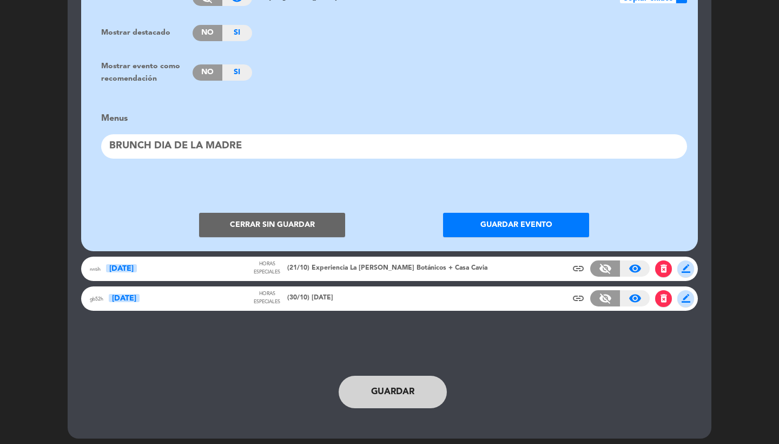
scroll to position [1033, 0]
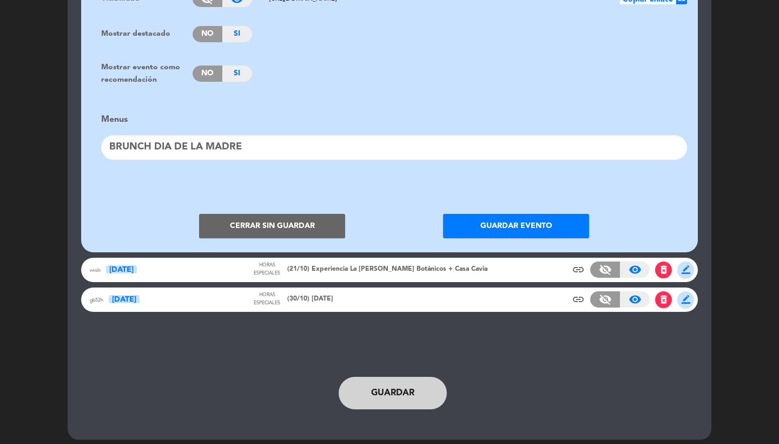
click at [200, 135] on div "BRUNCH DIA DE LA MADRE" at bounding box center [394, 147] width 586 height 24
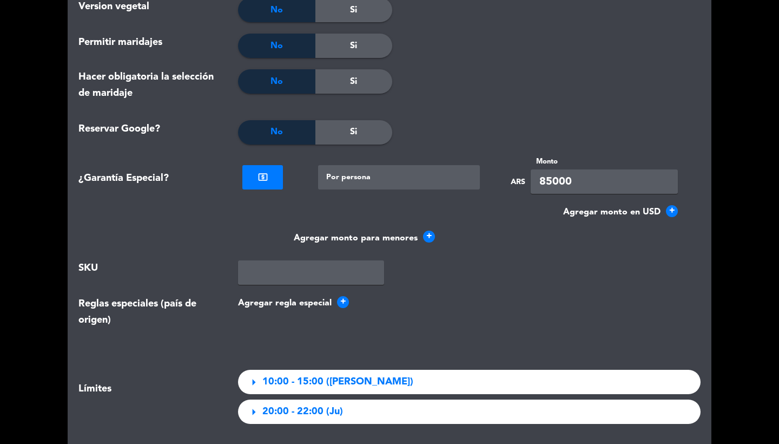
scroll to position [1184, 0]
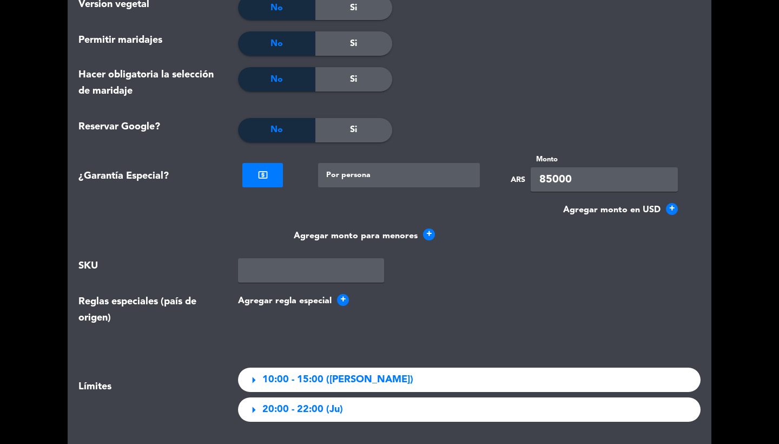
click at [427, 239] on button "Agregar monto para menores +" at bounding box center [364, 235] width 141 height 15
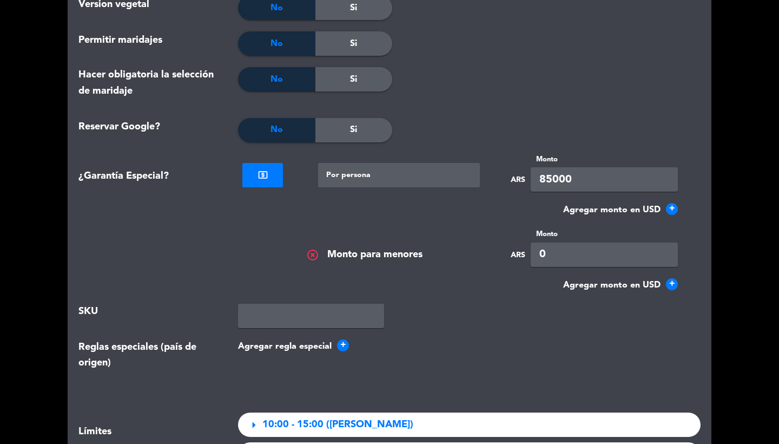
click at [538, 254] on input "0" at bounding box center [604, 254] width 147 height 24
type input "1"
click at [535, 108] on div "Hacer obligatoria la selección de maridaje No Si" at bounding box center [389, 92] width 638 height 51
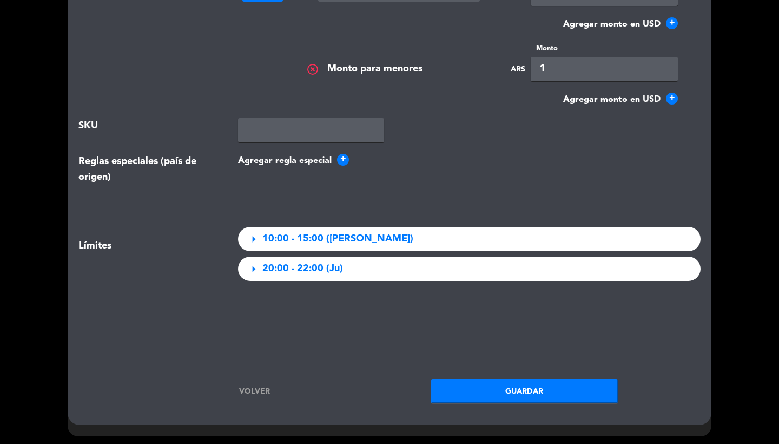
click at [516, 380] on button "Guardar" at bounding box center [524, 391] width 187 height 24
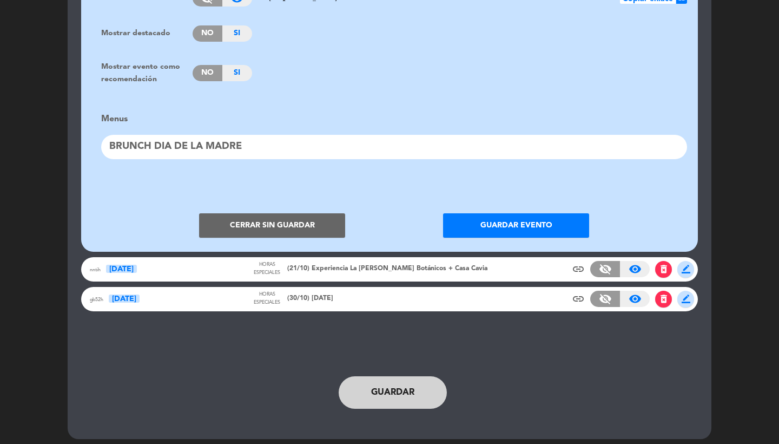
click at [318, 213] on button "Cerrar sin guardar" at bounding box center [272, 225] width 146 height 24
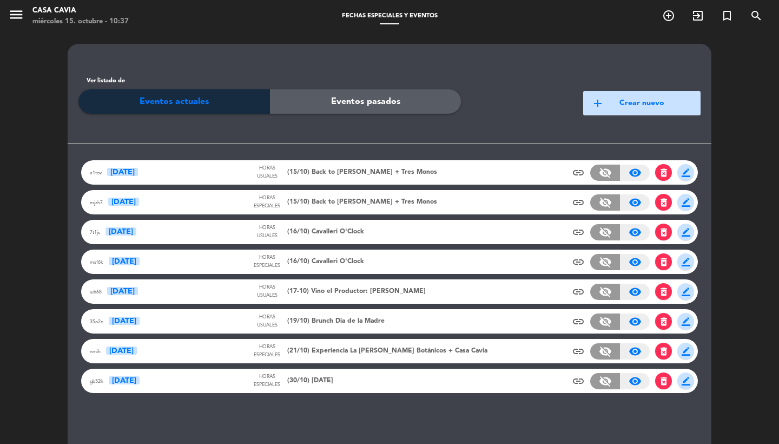
click at [25, 16] on span "menu" at bounding box center [20, 16] width 24 height 25
click at [16, 16] on icon "menu" at bounding box center [16, 14] width 16 height 16
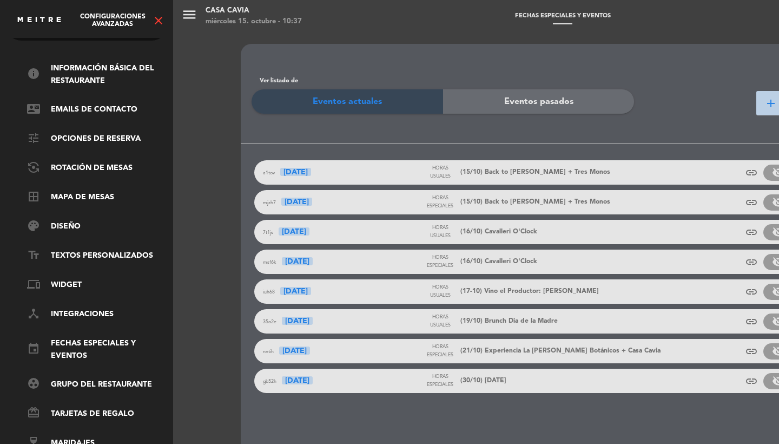
click at [162, 19] on icon "close" at bounding box center [158, 20] width 13 height 13
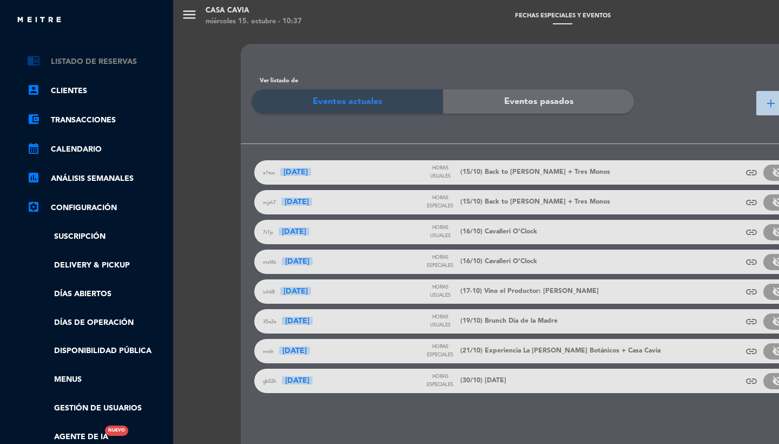
click at [120, 61] on link "chrome_reader_mode Listado de Reservas" at bounding box center [97, 61] width 141 height 13
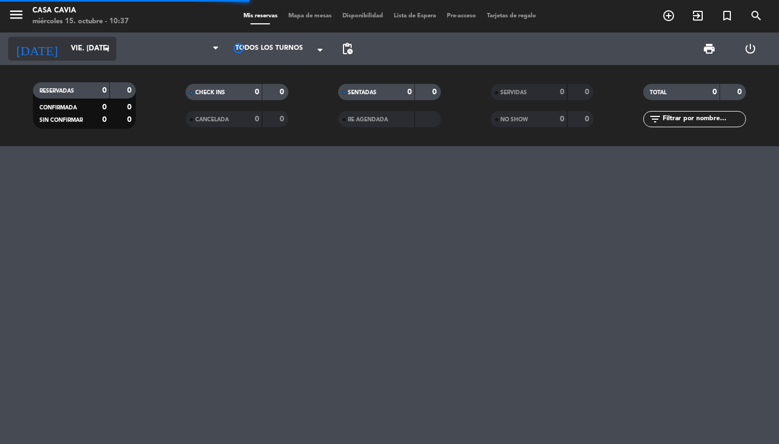
click at [88, 50] on input "vie. [DATE]" at bounding box center [112, 48] width 95 height 19
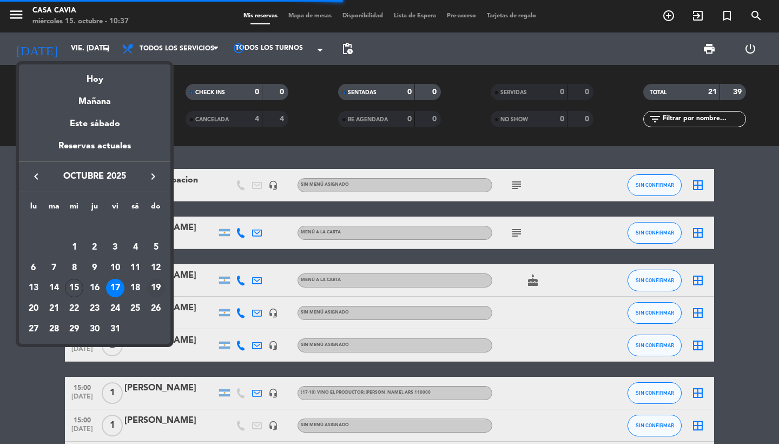
click at [166, 288] on td "19" at bounding box center [156, 288] width 21 height 21
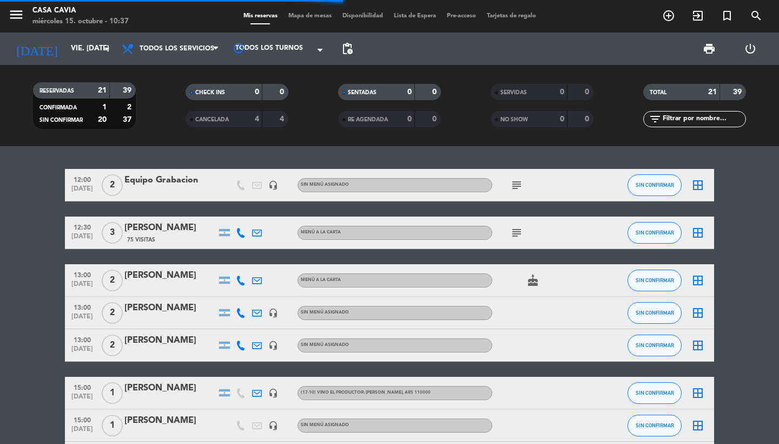
type input "dom. [DATE]"
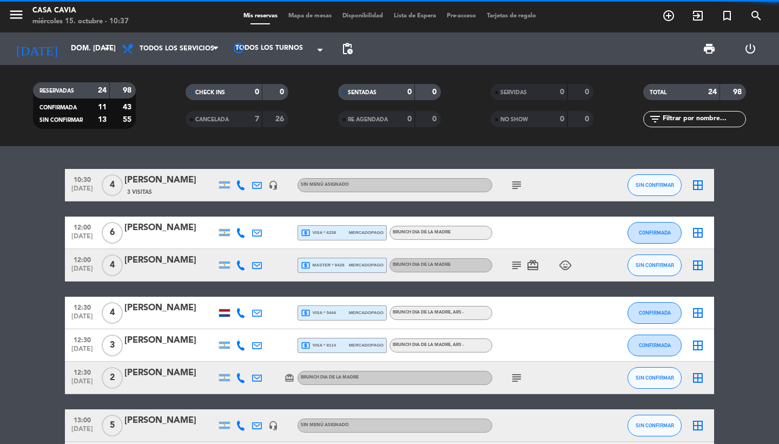
click at [176, 47] on span "Todos los servicios" at bounding box center [177, 49] width 75 height 8
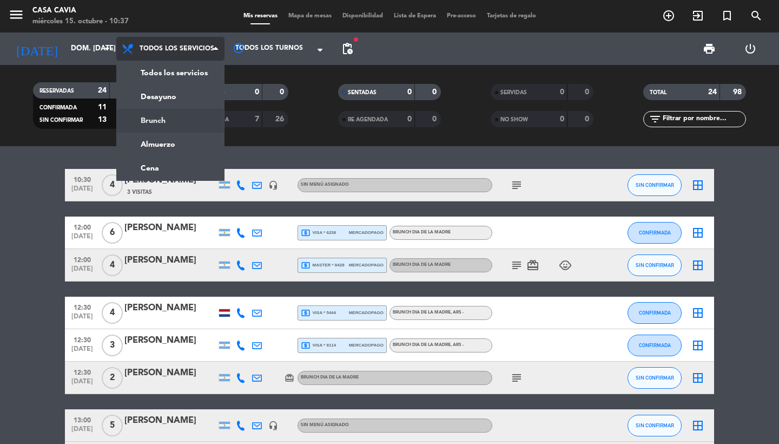
click at [165, 115] on div "menu Casa Cavia miércoles 15. octubre - 10:37 Mis reservas Mapa de mesas Dispon…" at bounding box center [389, 73] width 779 height 146
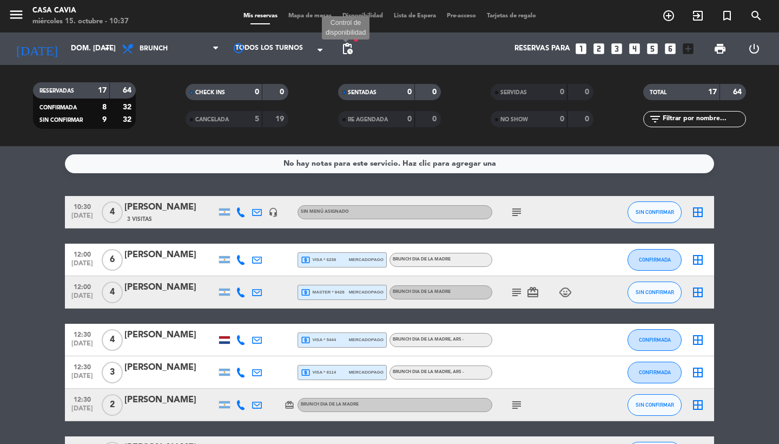
click at [353, 47] on span "pending_actions" at bounding box center [347, 48] width 13 height 13
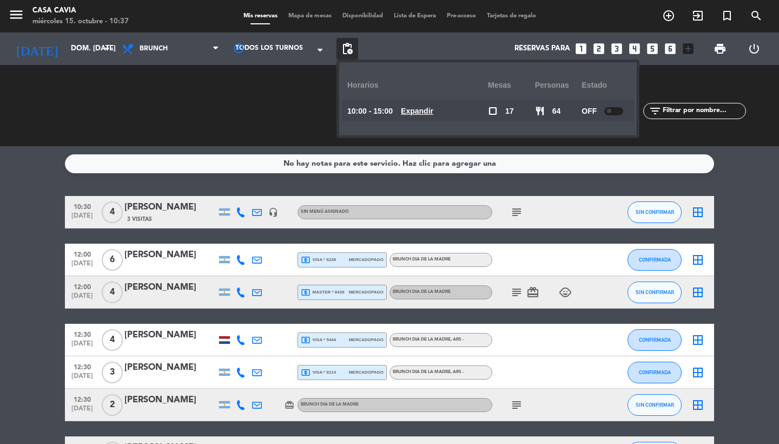
click at [425, 52] on div "Reservas para looks_one looks_two looks_3 looks_4 looks_5 looks_6 add_box" at bounding box center [528, 48] width 341 height 32
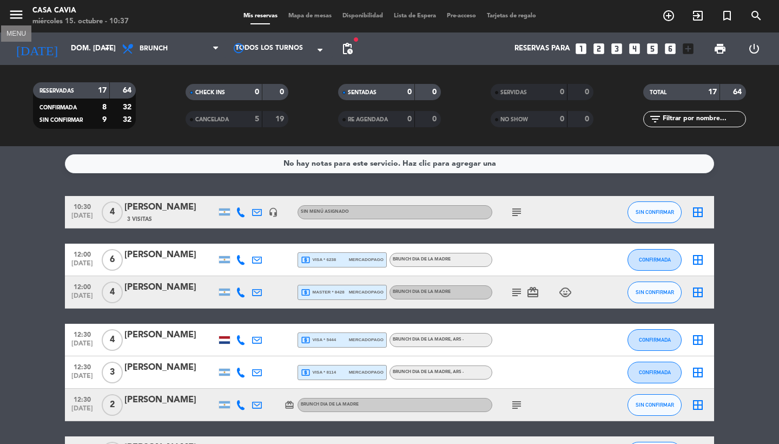
click at [17, 15] on icon "menu" at bounding box center [16, 14] width 16 height 16
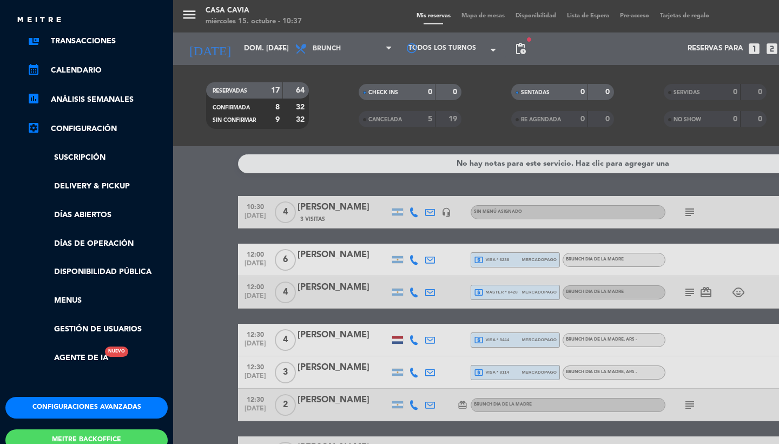
click at [76, 400] on button "Configuraciones avanzadas" at bounding box center [86, 408] width 162 height 22
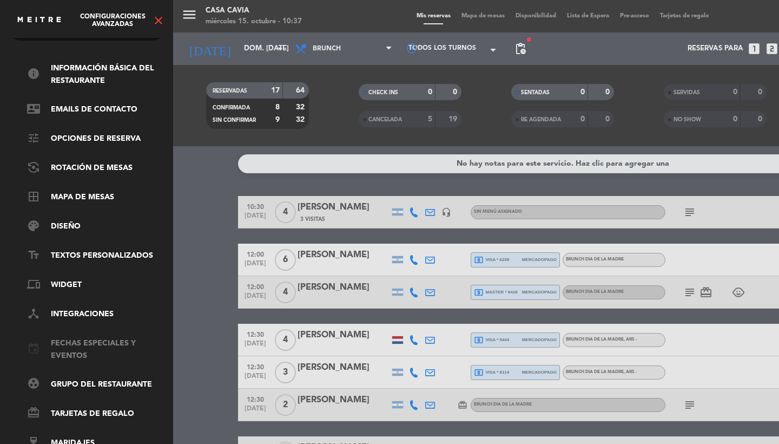
click at [75, 338] on link "event Fechas especiales y eventos" at bounding box center [97, 349] width 141 height 25
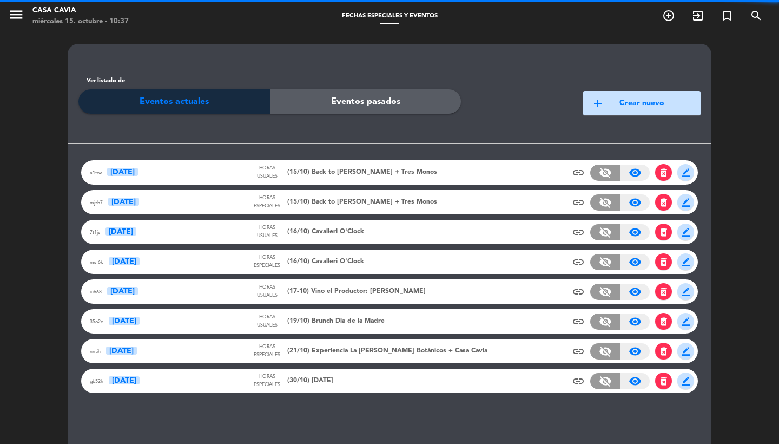
click at [302, 325] on span "(19/10) Brunch Dia de la Madre" at bounding box center [335, 321] width 97 height 11
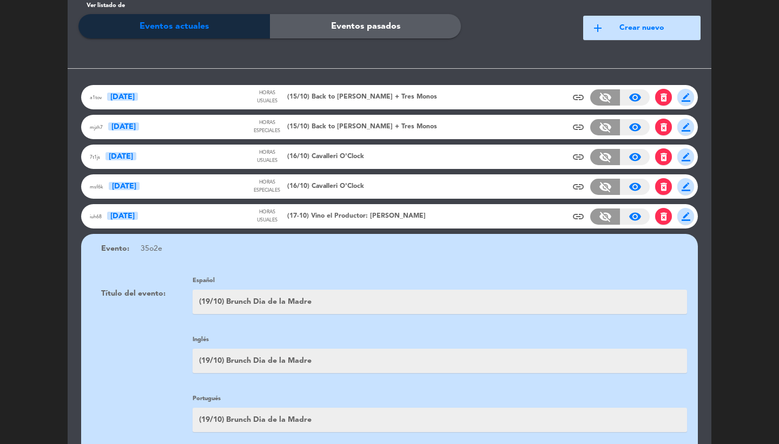
scroll to position [815, 0]
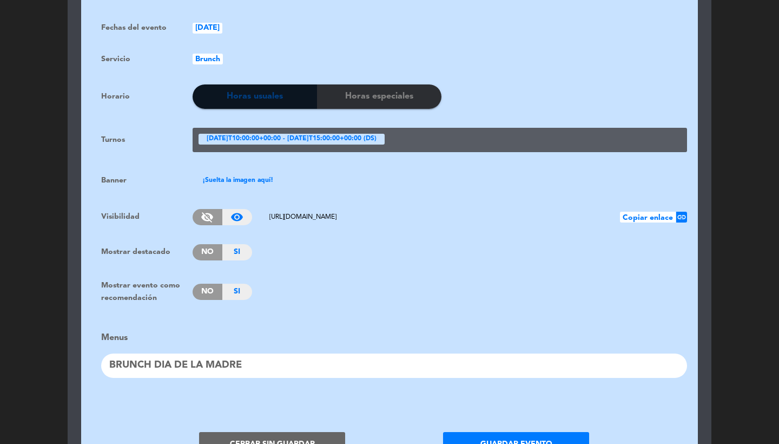
click at [232, 353] on div "BRUNCH DIA DE LA MADRE" at bounding box center [394, 365] width 586 height 24
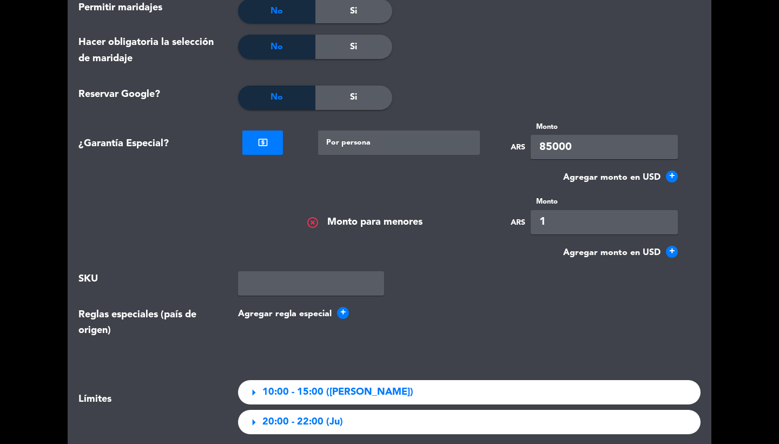
scroll to position [1249, 0]
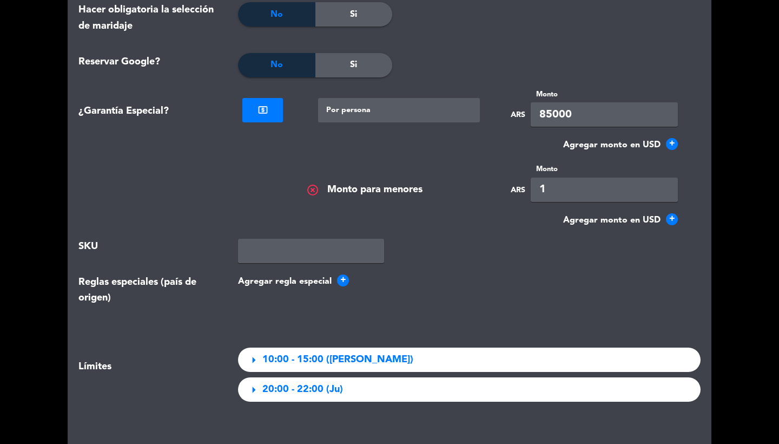
click at [314, 183] on span "highlight_off" at bounding box center [312, 189] width 13 height 13
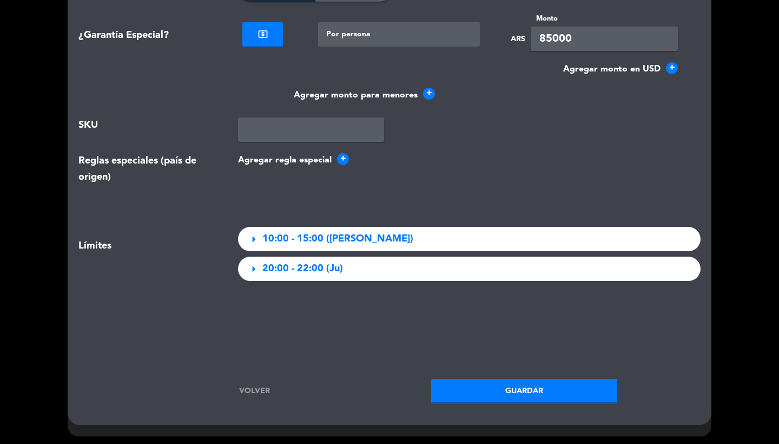
click at [500, 388] on button "Guardar" at bounding box center [524, 391] width 187 height 24
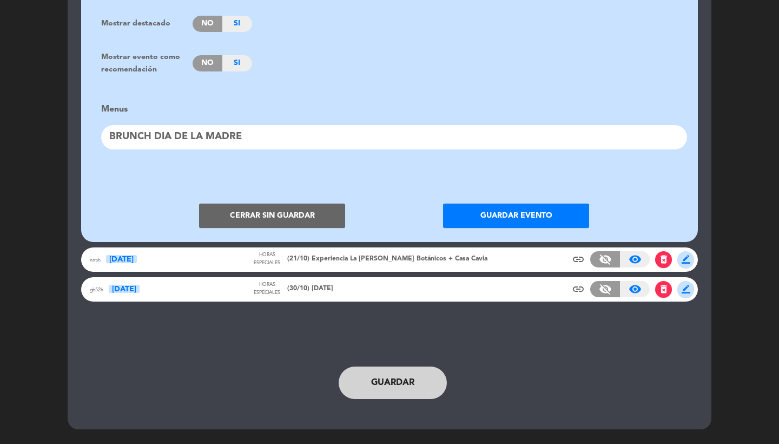
scroll to position [1033, 0]
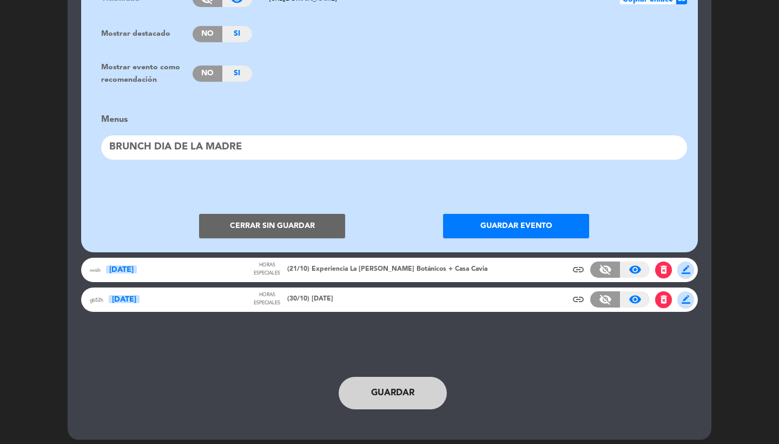
click at [278, 214] on button "Cerrar sin guardar" at bounding box center [272, 226] width 146 height 24
